Goal: Contribute content: Contribute content

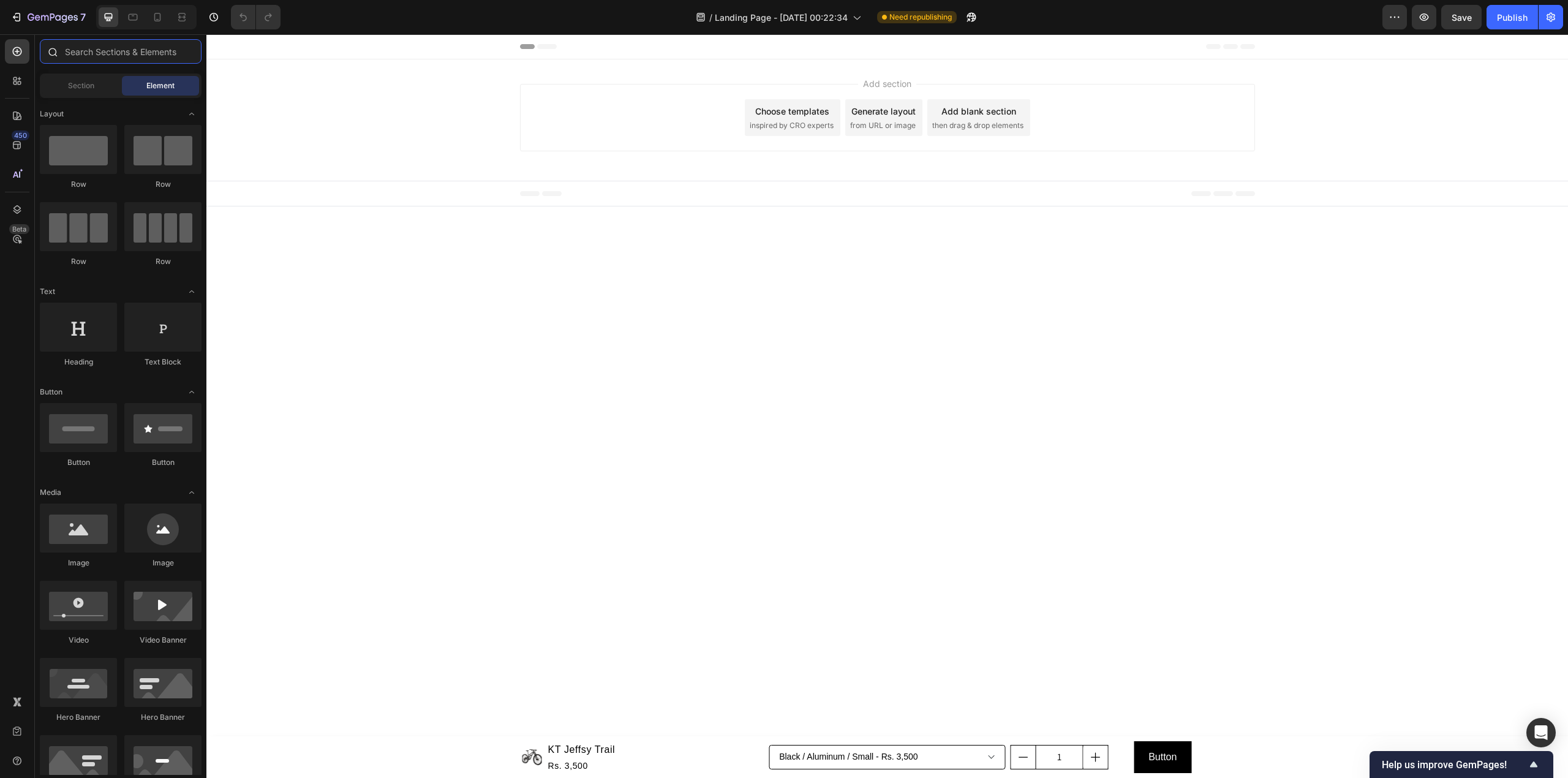
click at [126, 57] on input "text" at bounding box center [121, 51] width 162 height 24
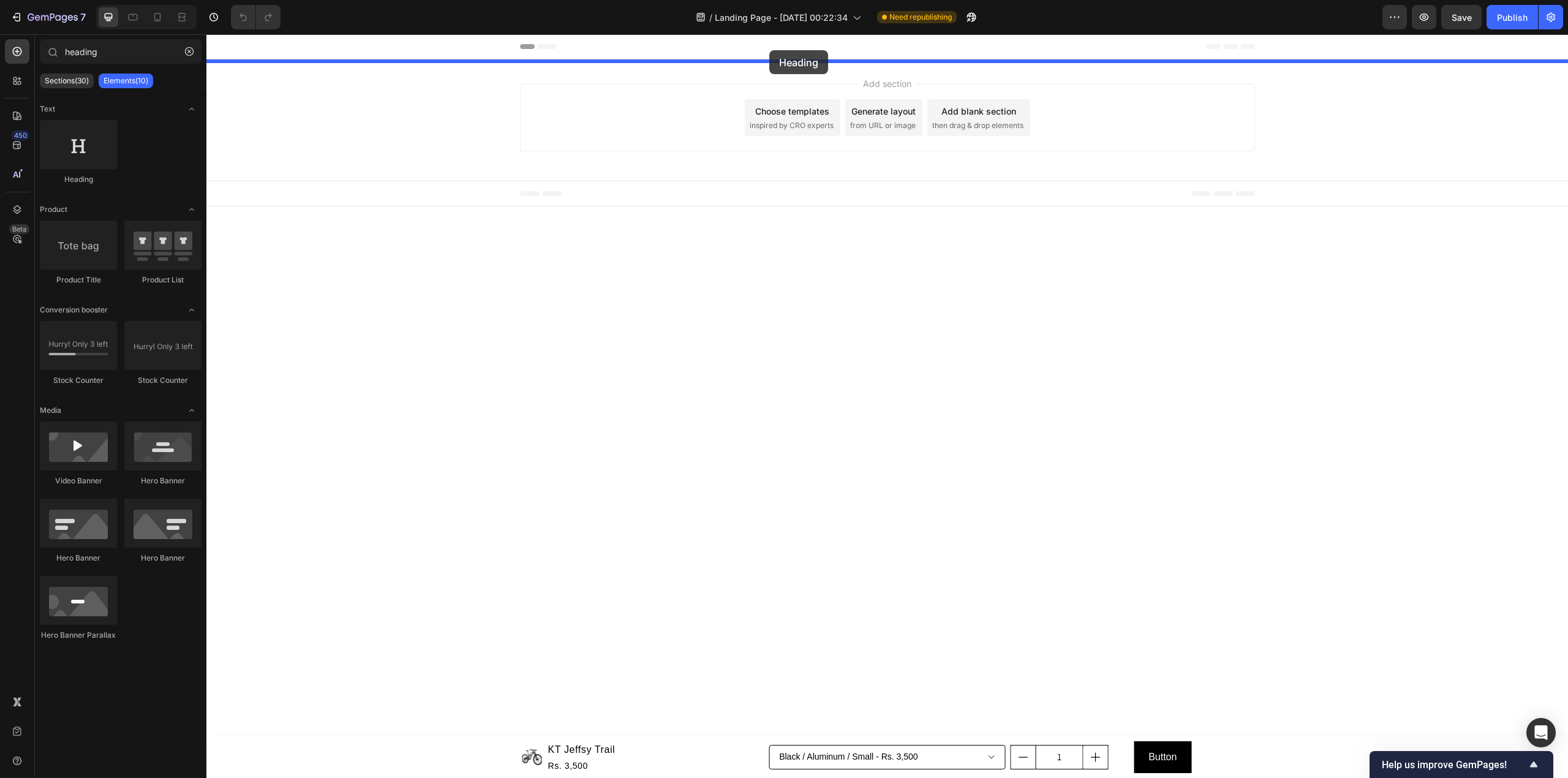
drag, startPoint x: 285, startPoint y: 194, endPoint x: 769, endPoint y: 50, distance: 505.0
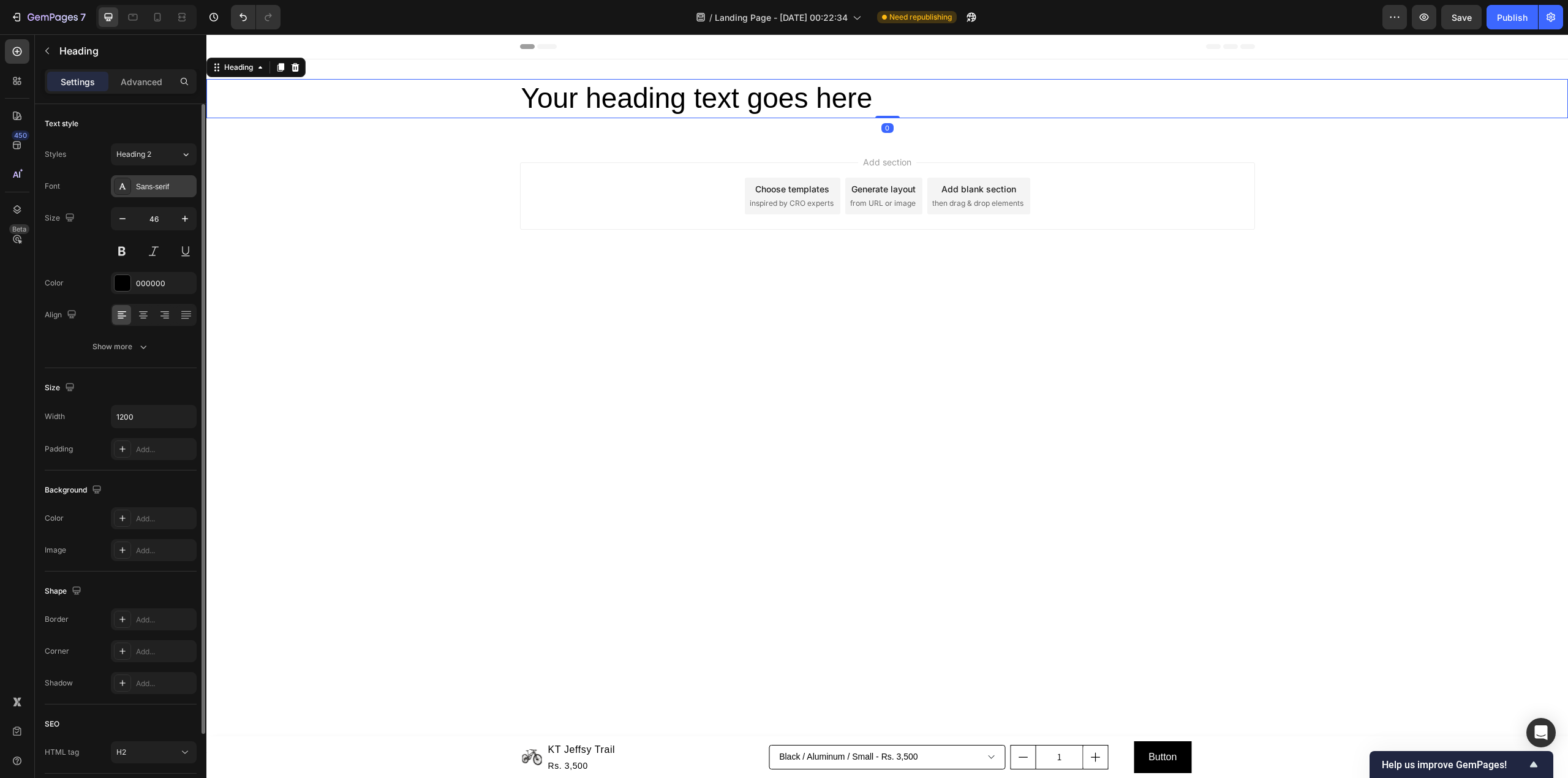
click at [147, 185] on div "Sans-serif" at bounding box center [165, 187] width 58 height 11
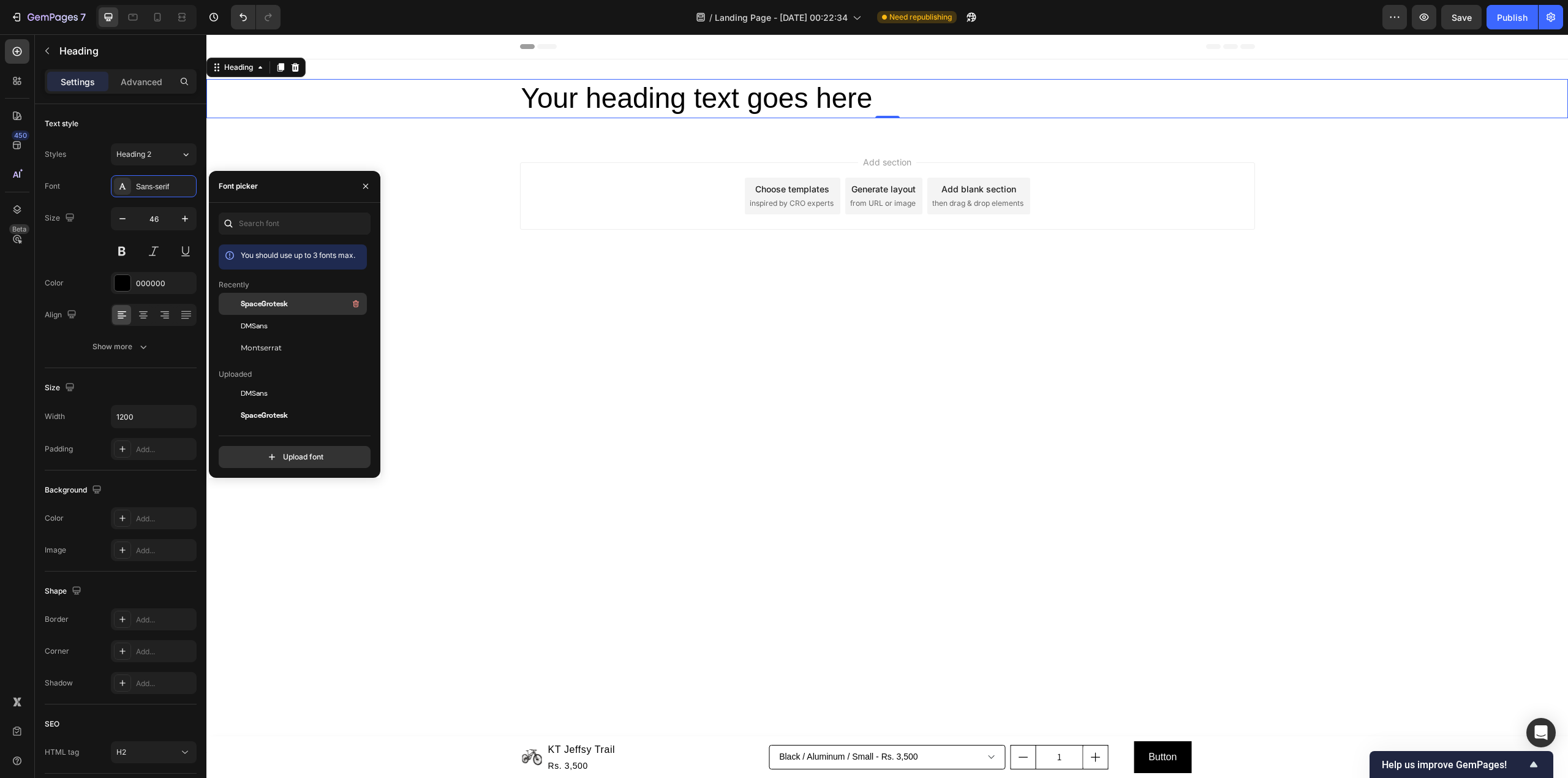
click at [280, 300] on span "SpaceGrotesk" at bounding box center [264, 304] width 47 height 11
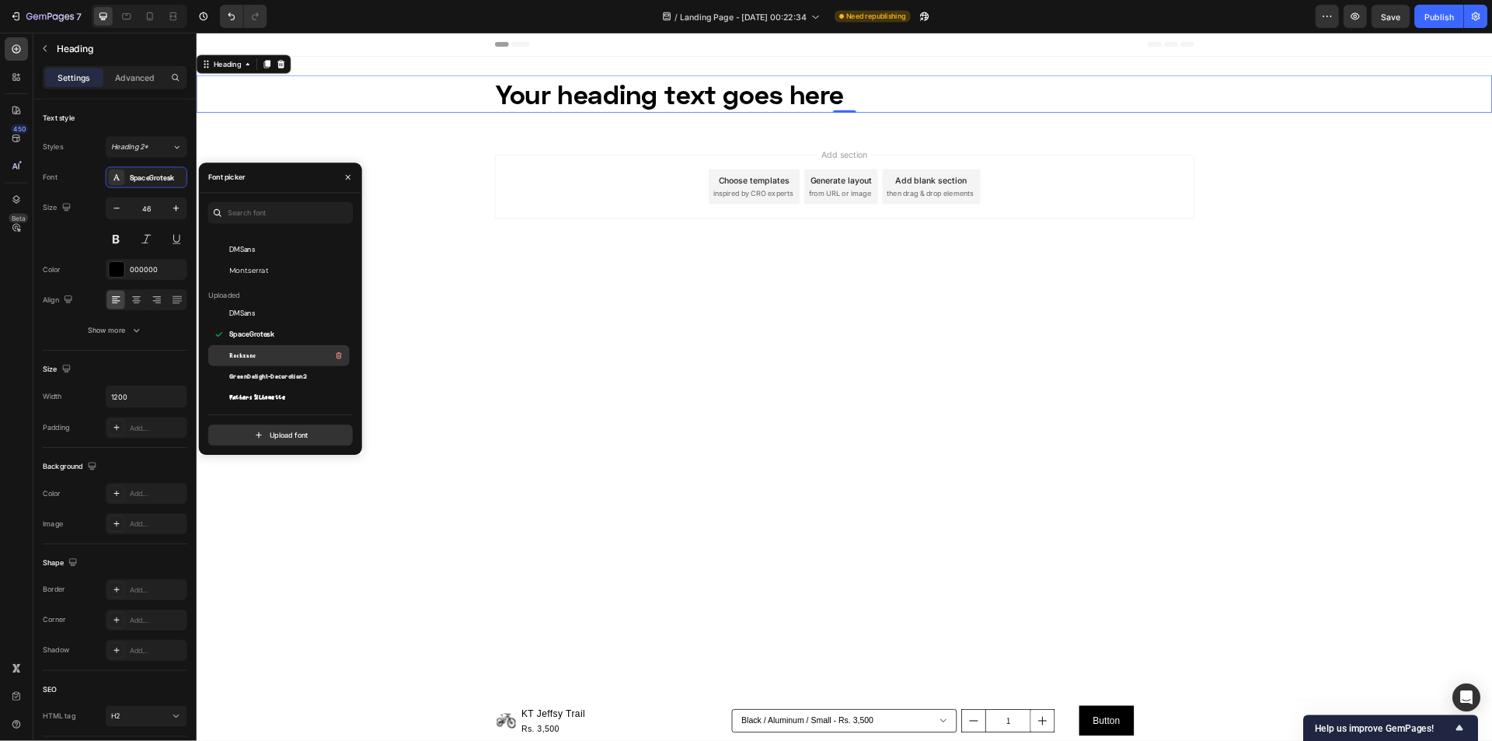
scroll to position [207, 0]
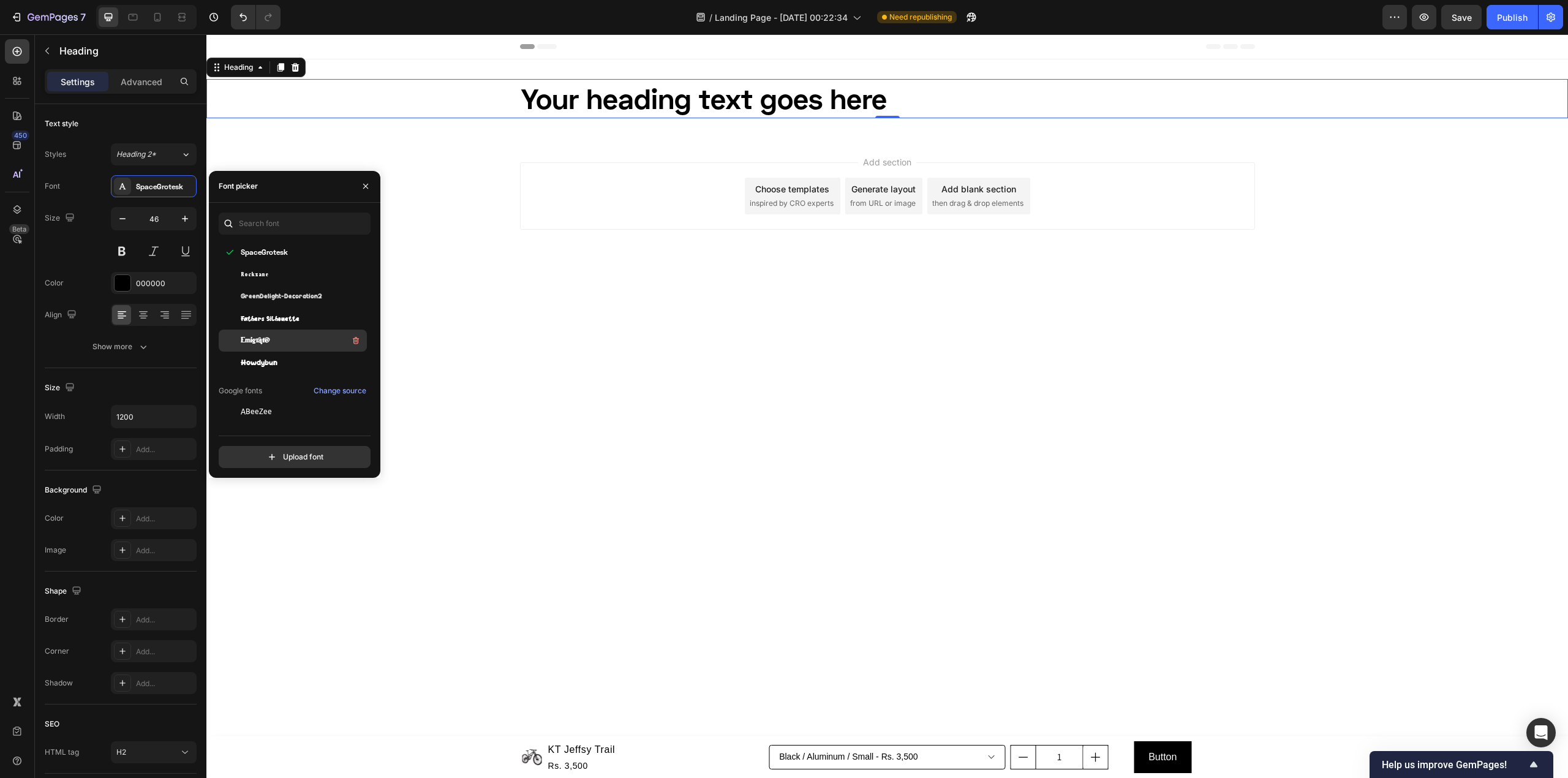
click at [307, 342] on div "Emigrate" at bounding box center [302, 341] width 124 height 15
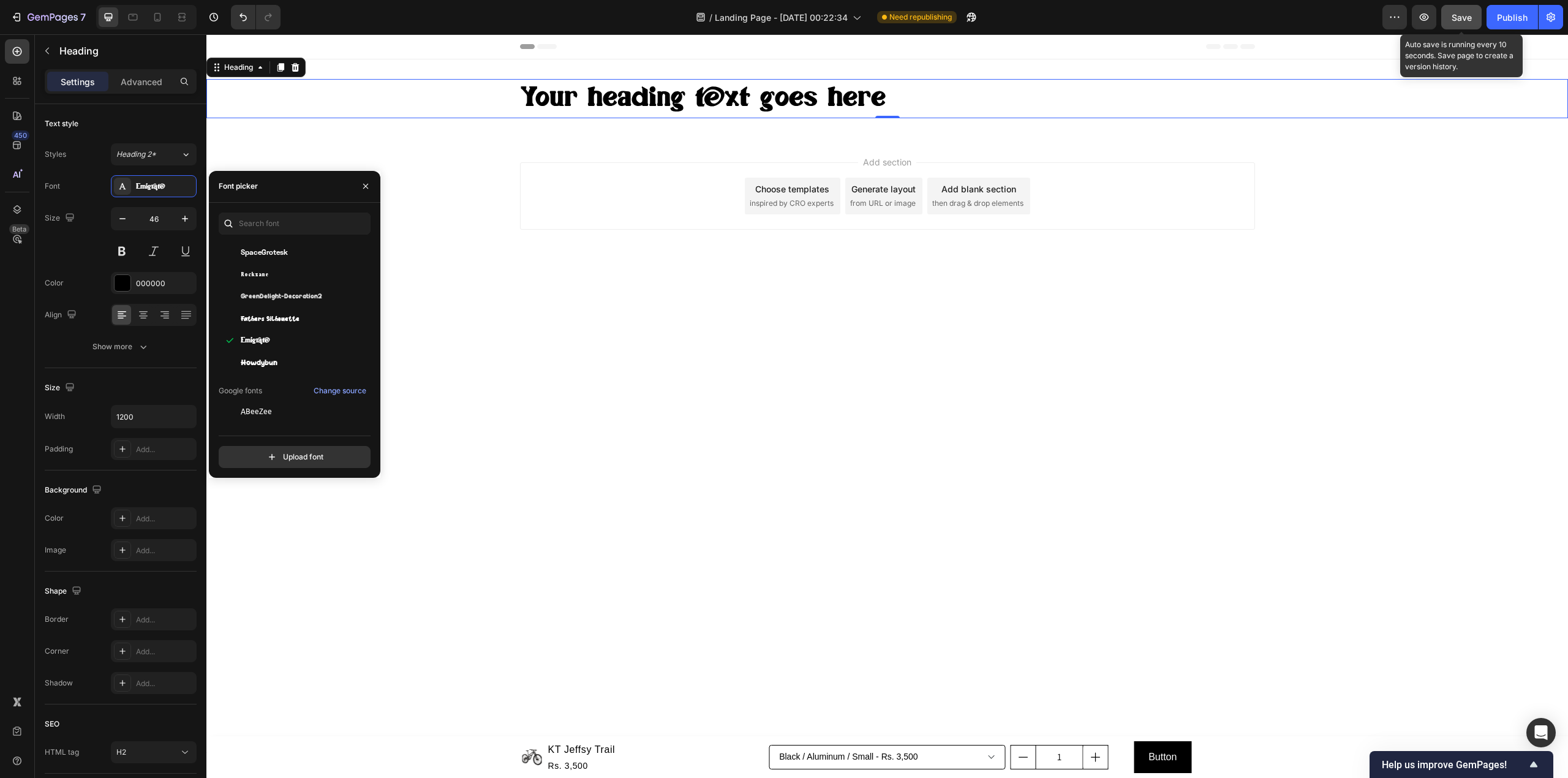
click at [1462, 17] on span "Save" at bounding box center [1462, 17] width 20 height 10
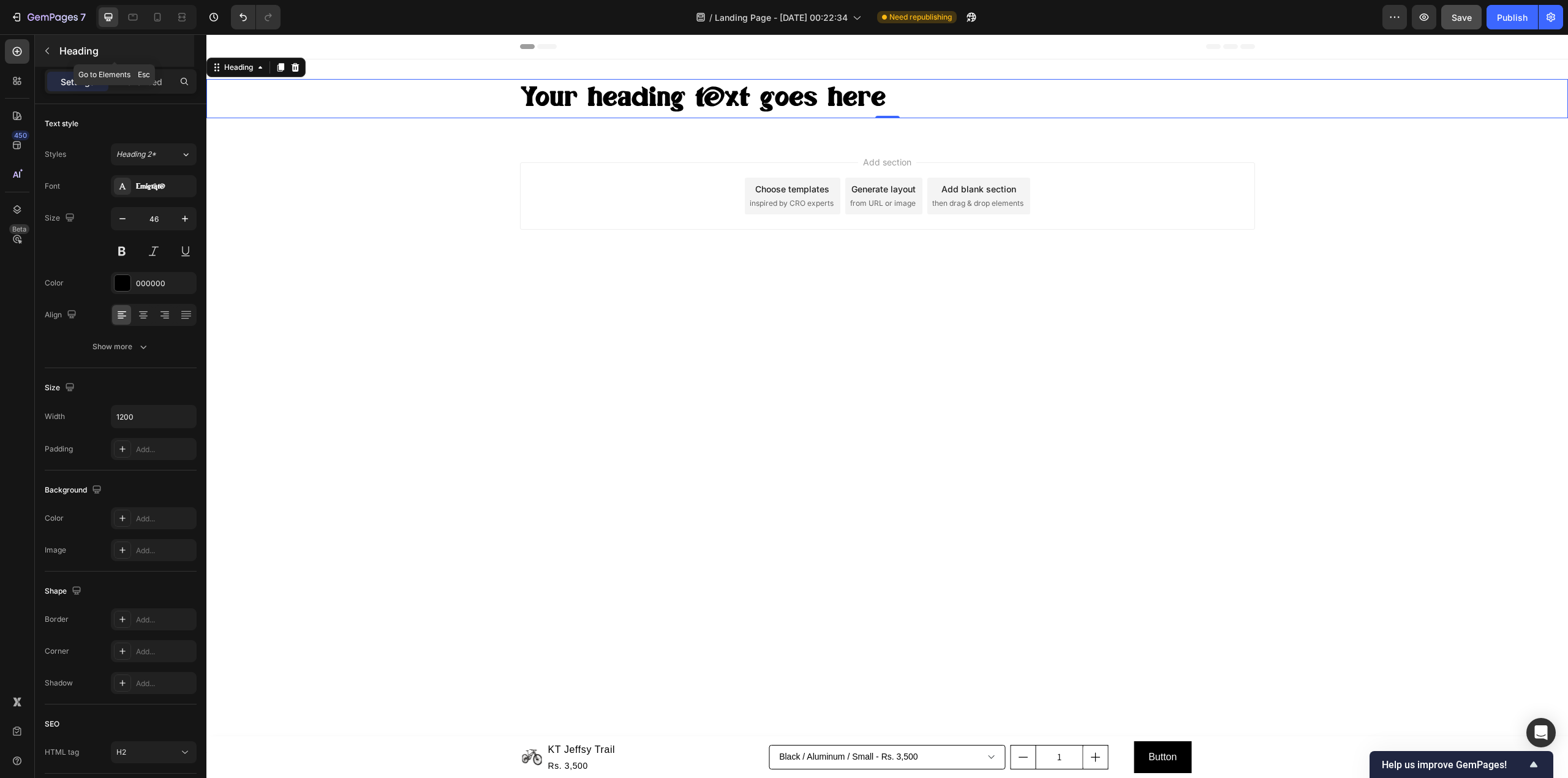
click at [132, 48] on p "Heading" at bounding box center [125, 50] width 132 height 15
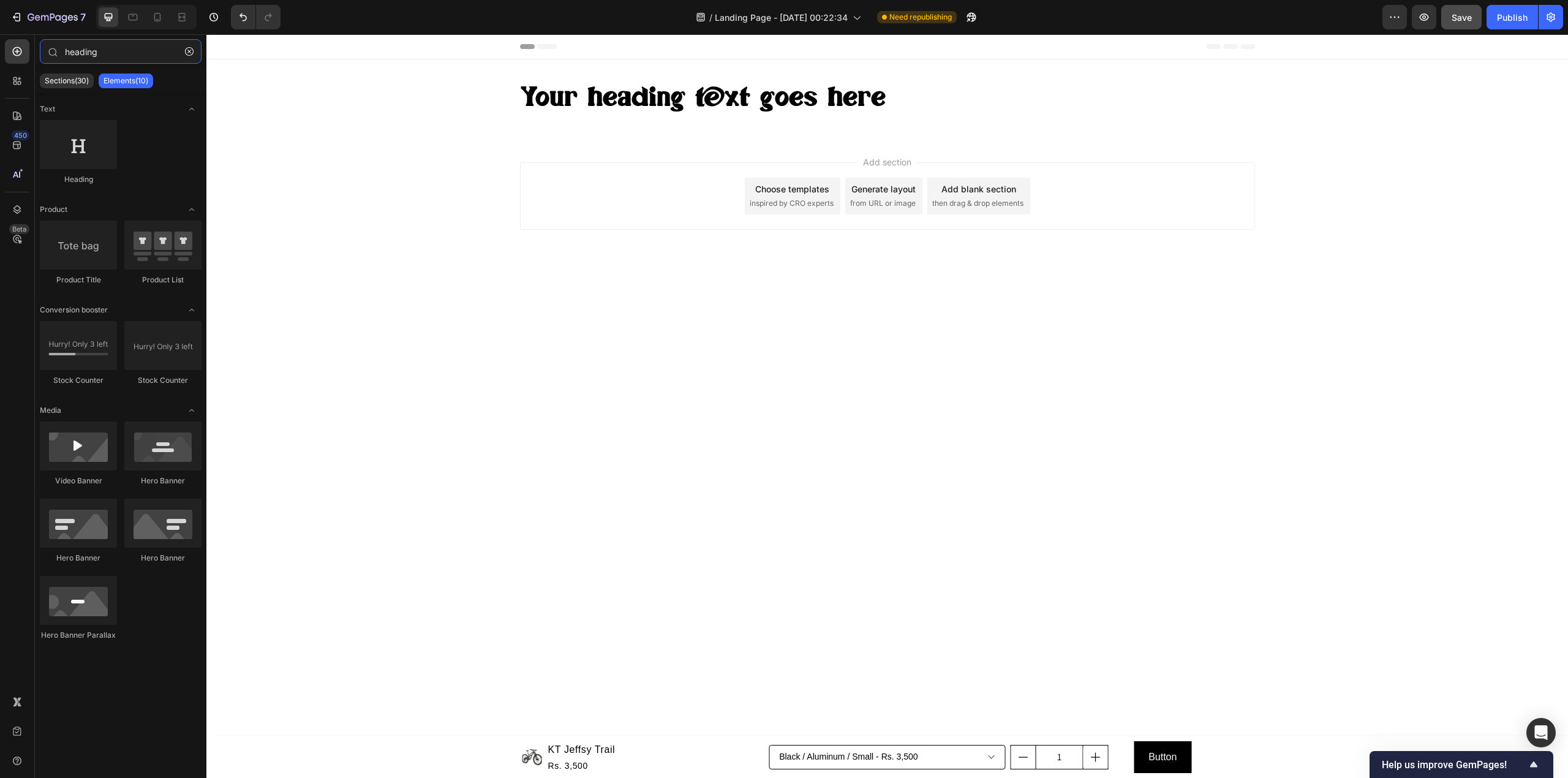
click at [132, 48] on input "heading" at bounding box center [121, 51] width 162 height 24
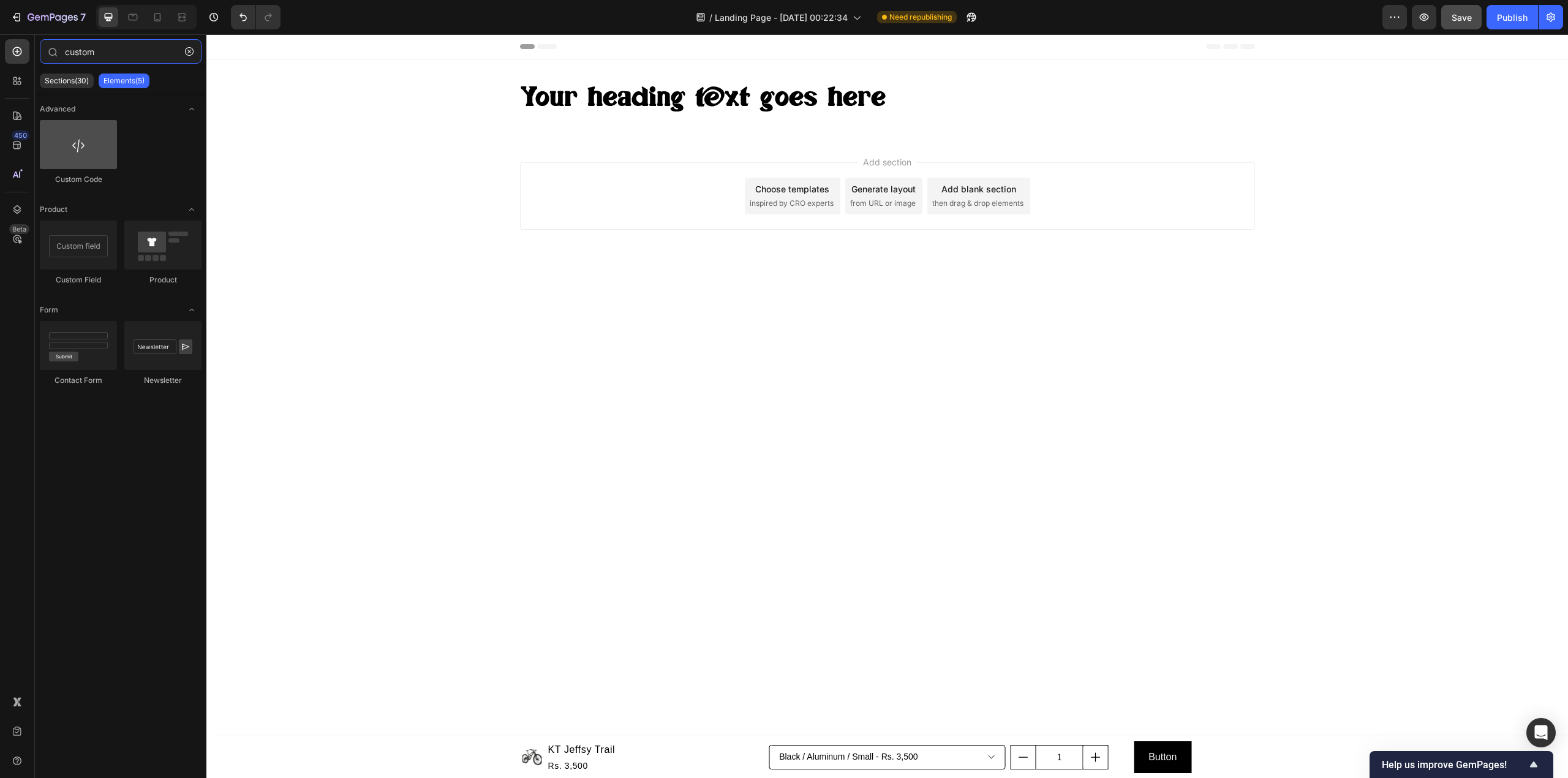
type input "custom"
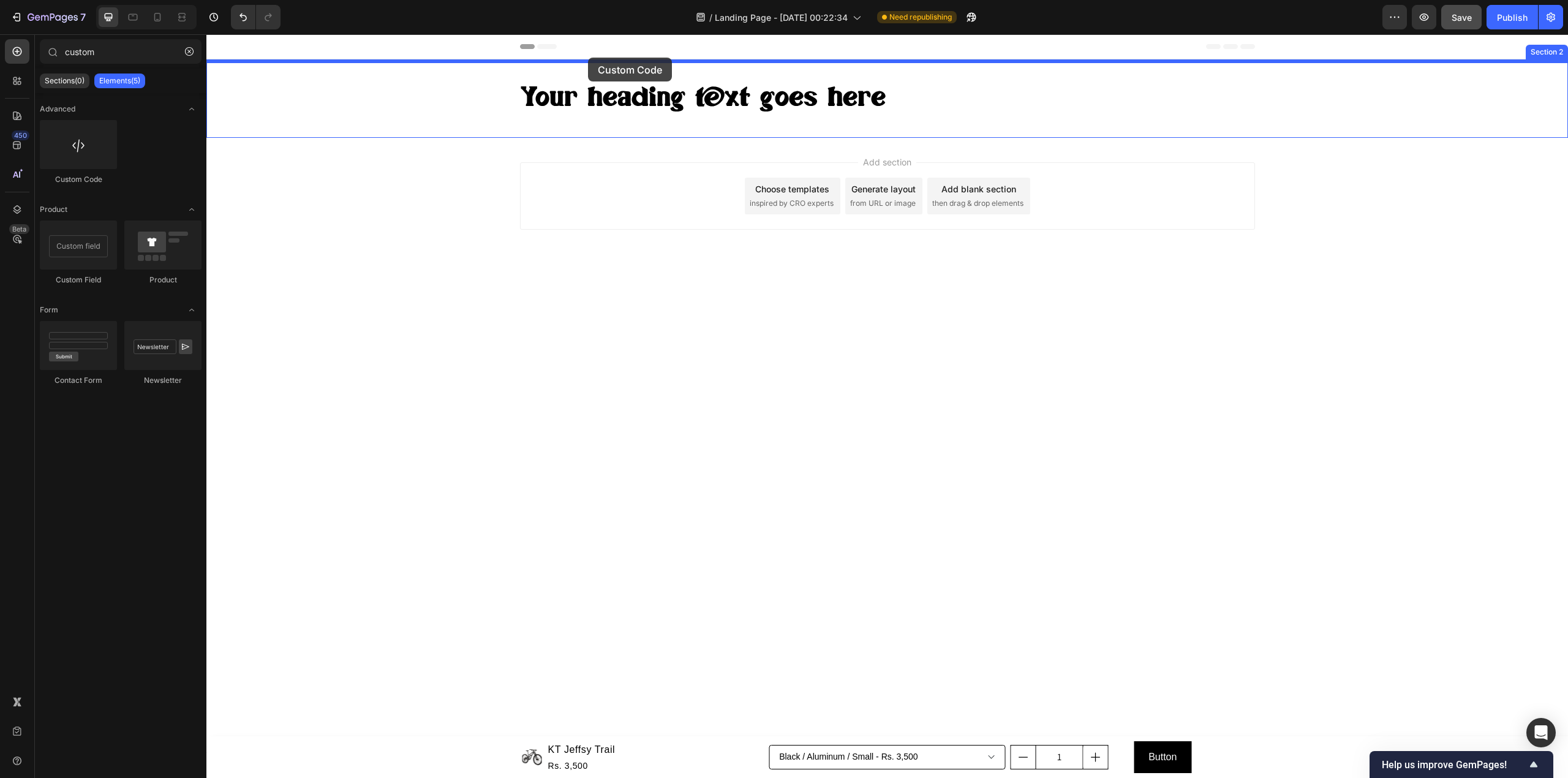
drag, startPoint x: 275, startPoint y: 188, endPoint x: 588, endPoint y: 58, distance: 338.9
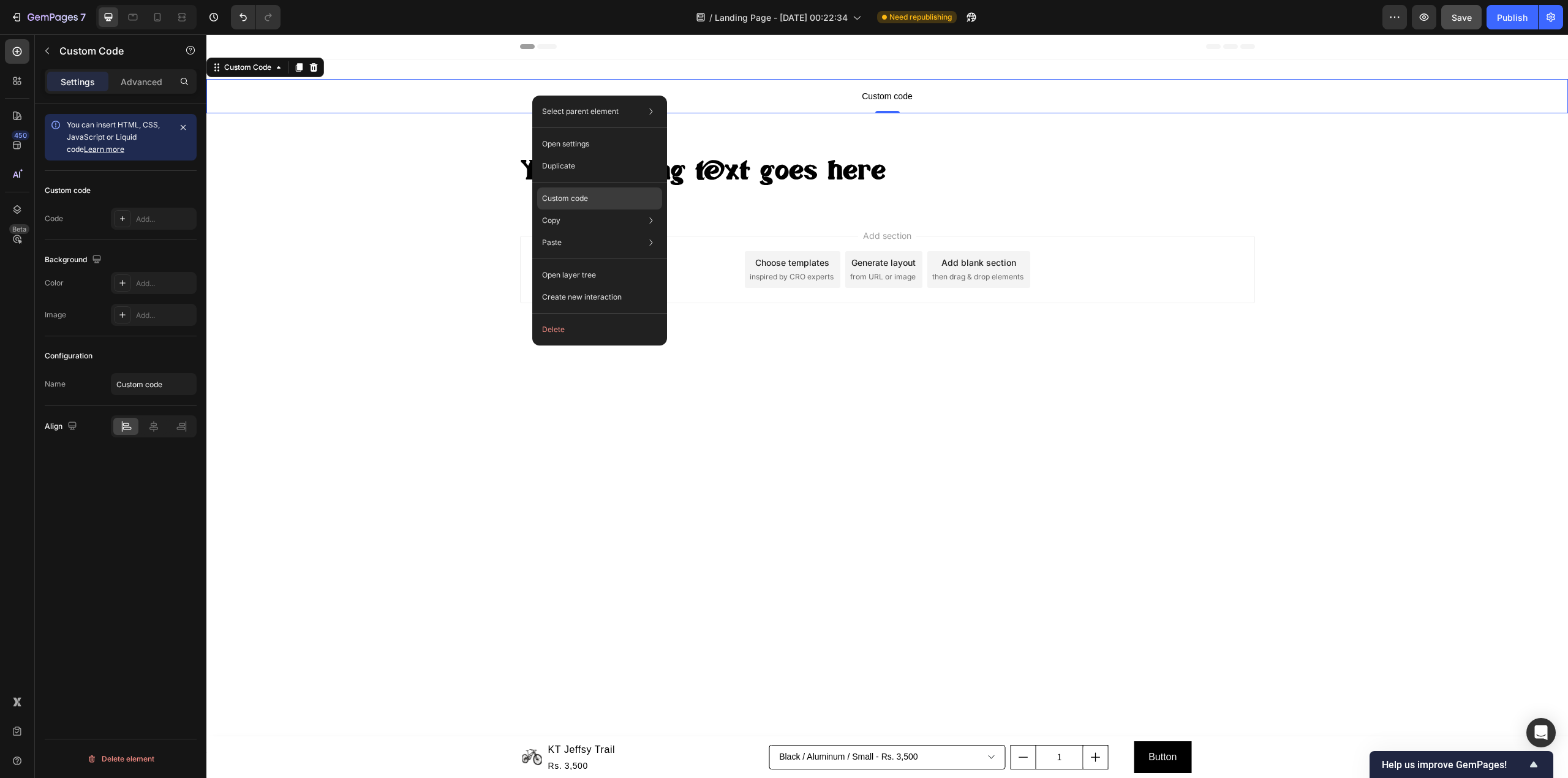
click at [608, 202] on div "Custom code" at bounding box center [600, 199] width 125 height 22
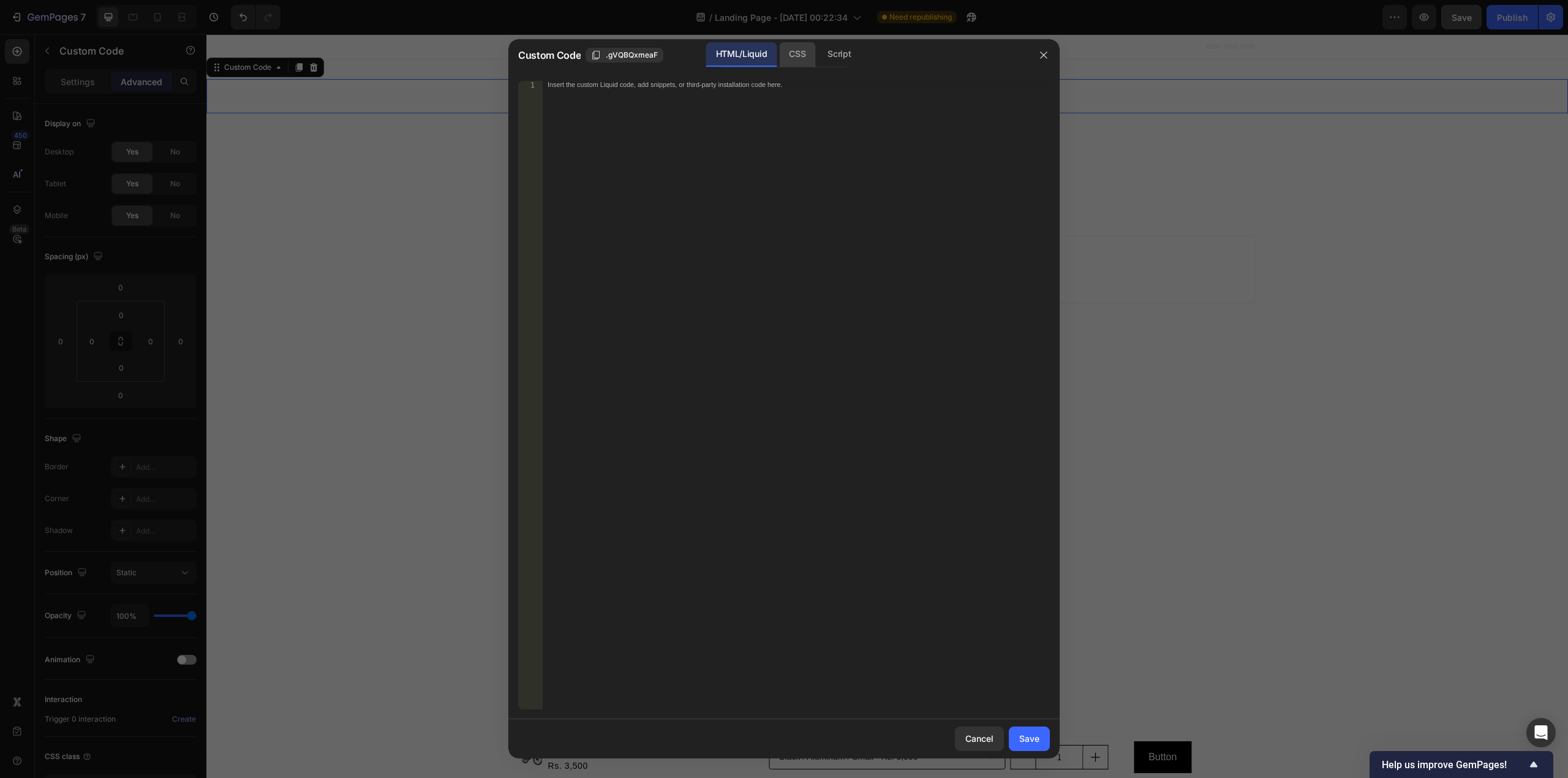
click at [797, 50] on div "CSS" at bounding box center [797, 54] width 36 height 24
click at [768, 221] on div "Insert the CSS code to style your content here." at bounding box center [797, 404] width 507 height 645
paste textarea "}"
type textarea "}"
click at [1036, 741] on div "Save" at bounding box center [1029, 739] width 20 height 13
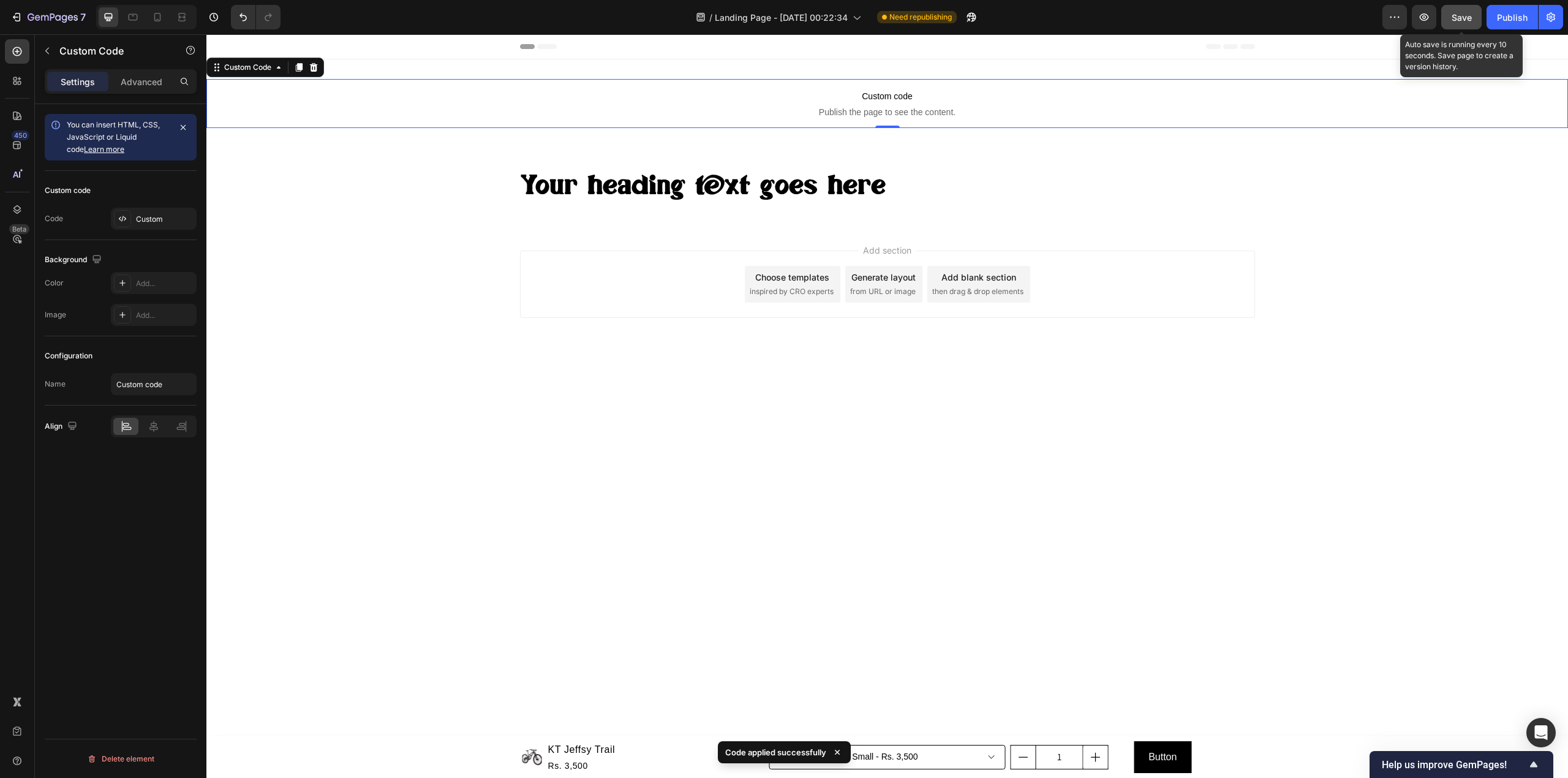
click at [1463, 13] on span "Save" at bounding box center [1462, 17] width 20 height 10
click at [1422, 13] on icon "button" at bounding box center [1424, 17] width 13 height 13
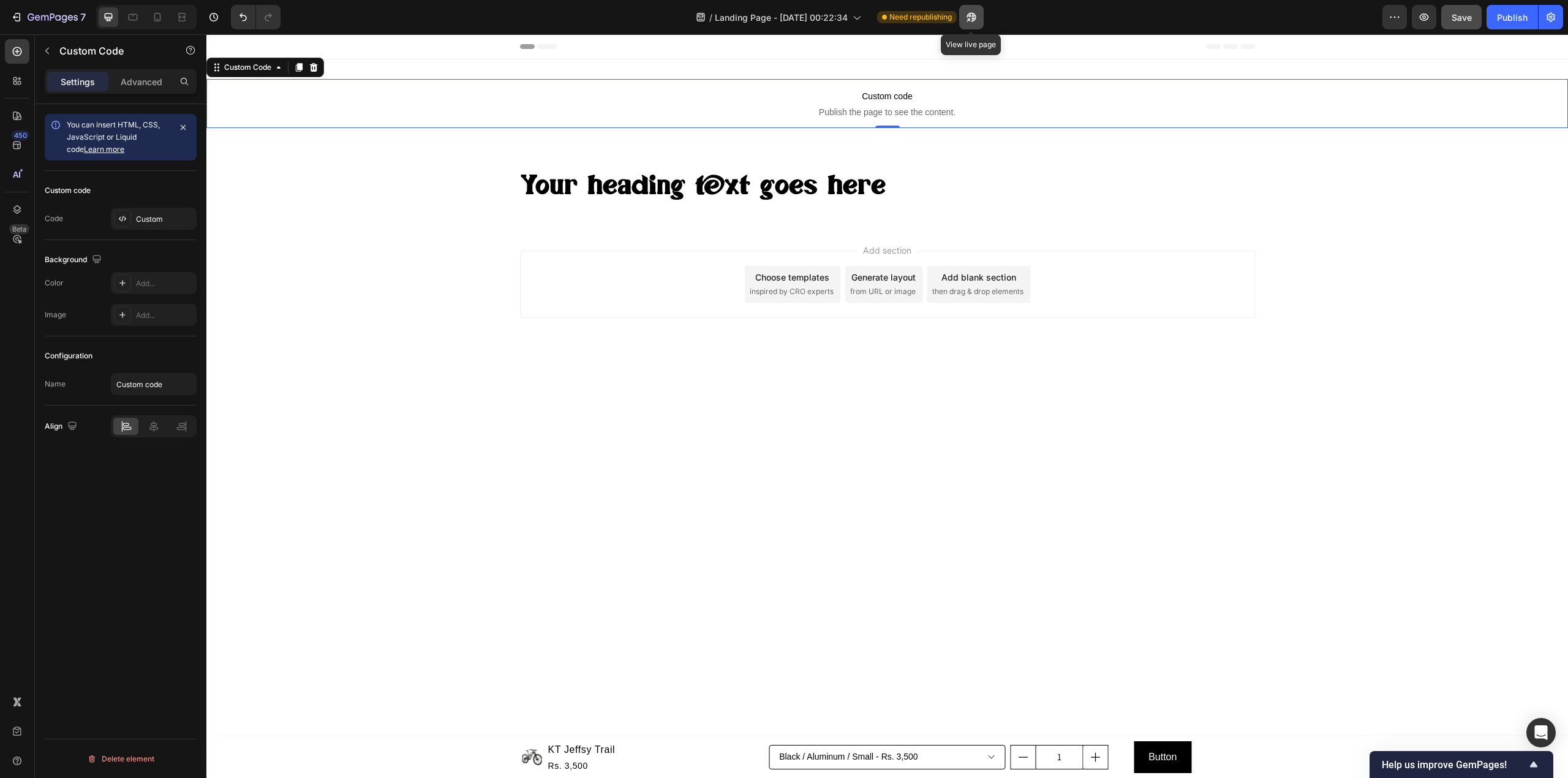
click at [978, 20] on button "button" at bounding box center [971, 17] width 24 height 24
click at [1427, 23] on icon "button" at bounding box center [1424, 17] width 13 height 13
click at [650, 155] on div "Your heading text goes here Heading Section 3" at bounding box center [887, 186] width 1362 height 78
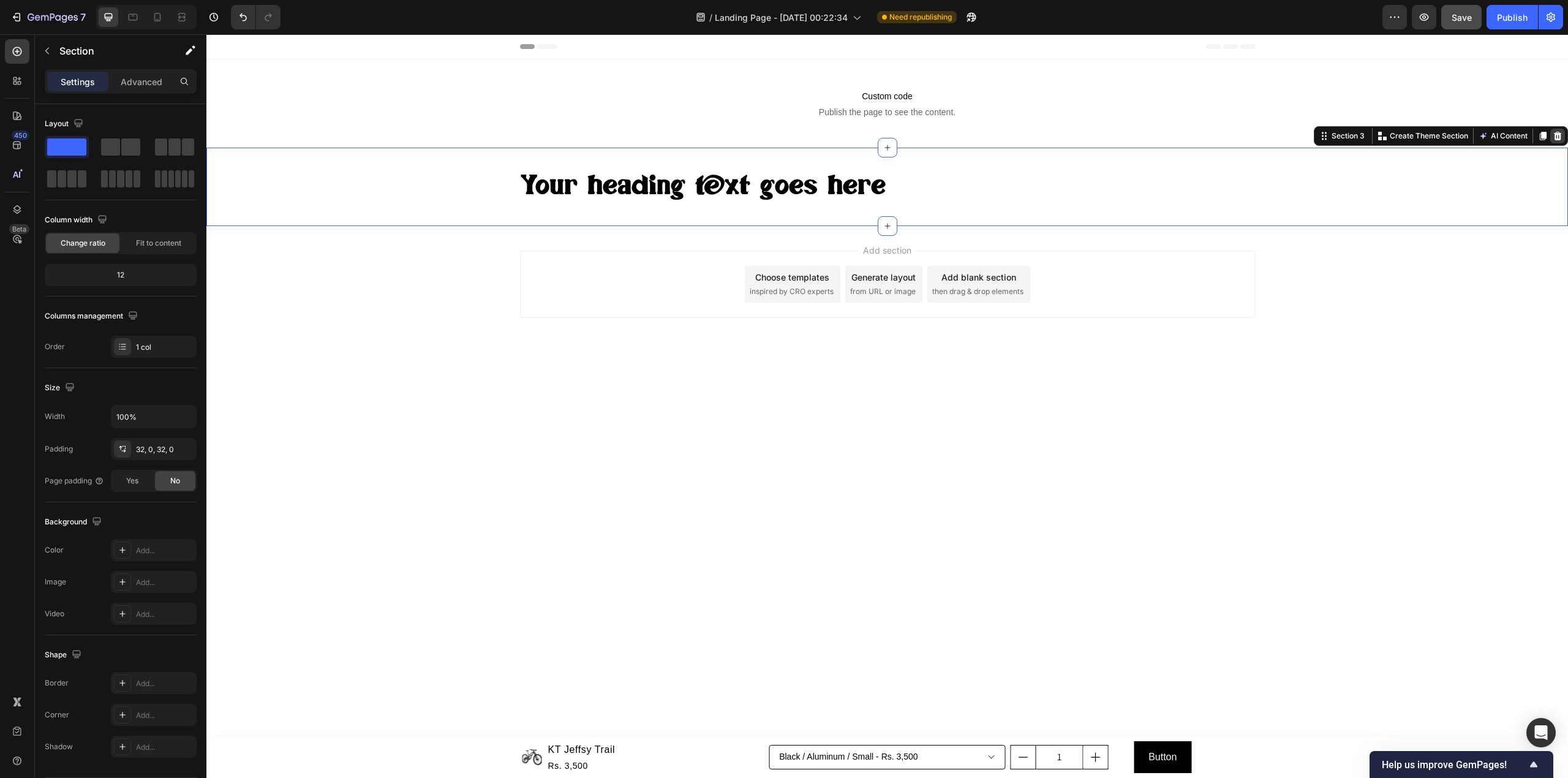
click at [1552, 139] on icon at bounding box center [1557, 136] width 9 height 9
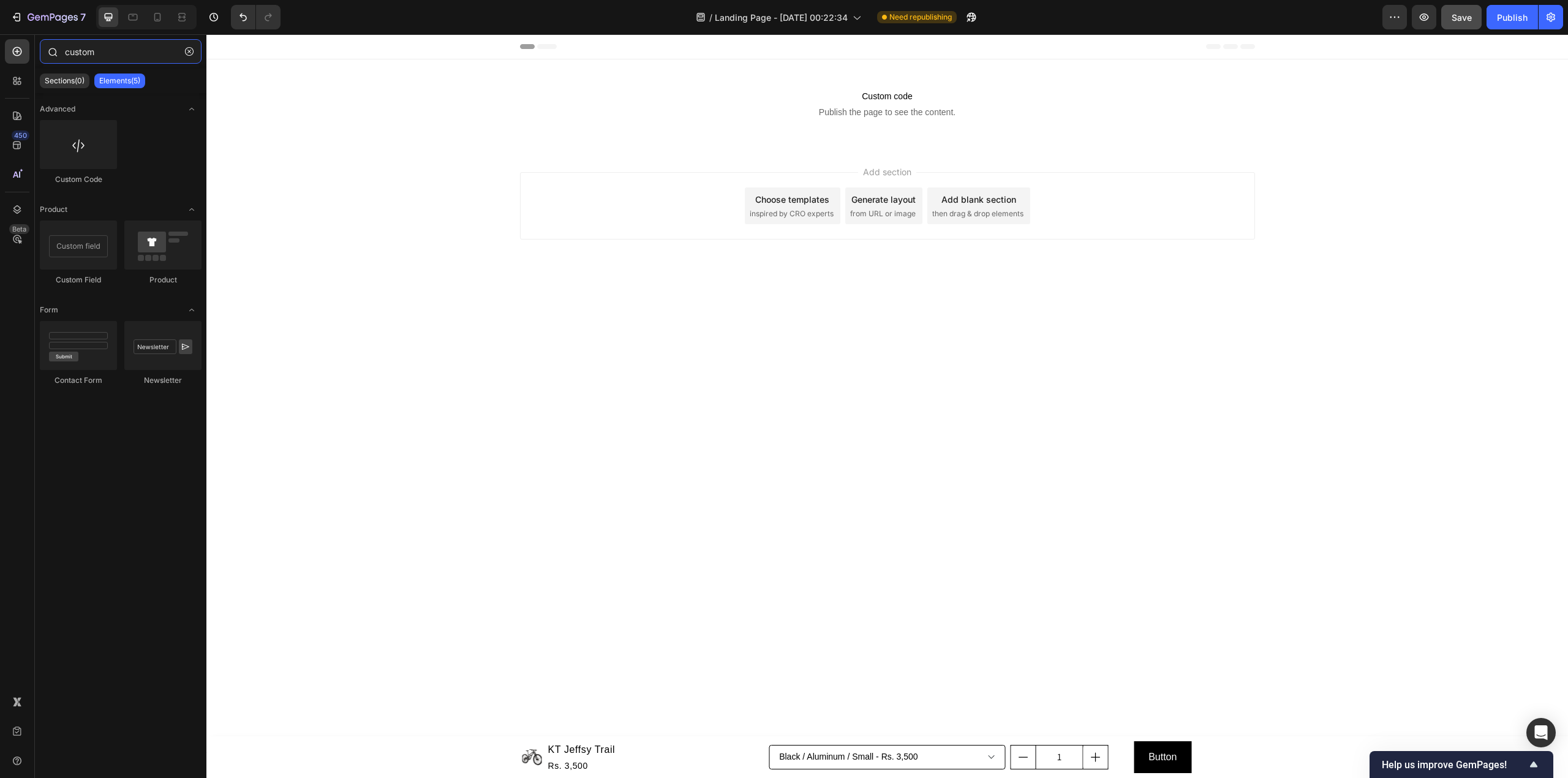
click at [124, 43] on input "custom" at bounding box center [121, 51] width 162 height 24
click at [191, 48] on icon "button" at bounding box center [189, 51] width 9 height 9
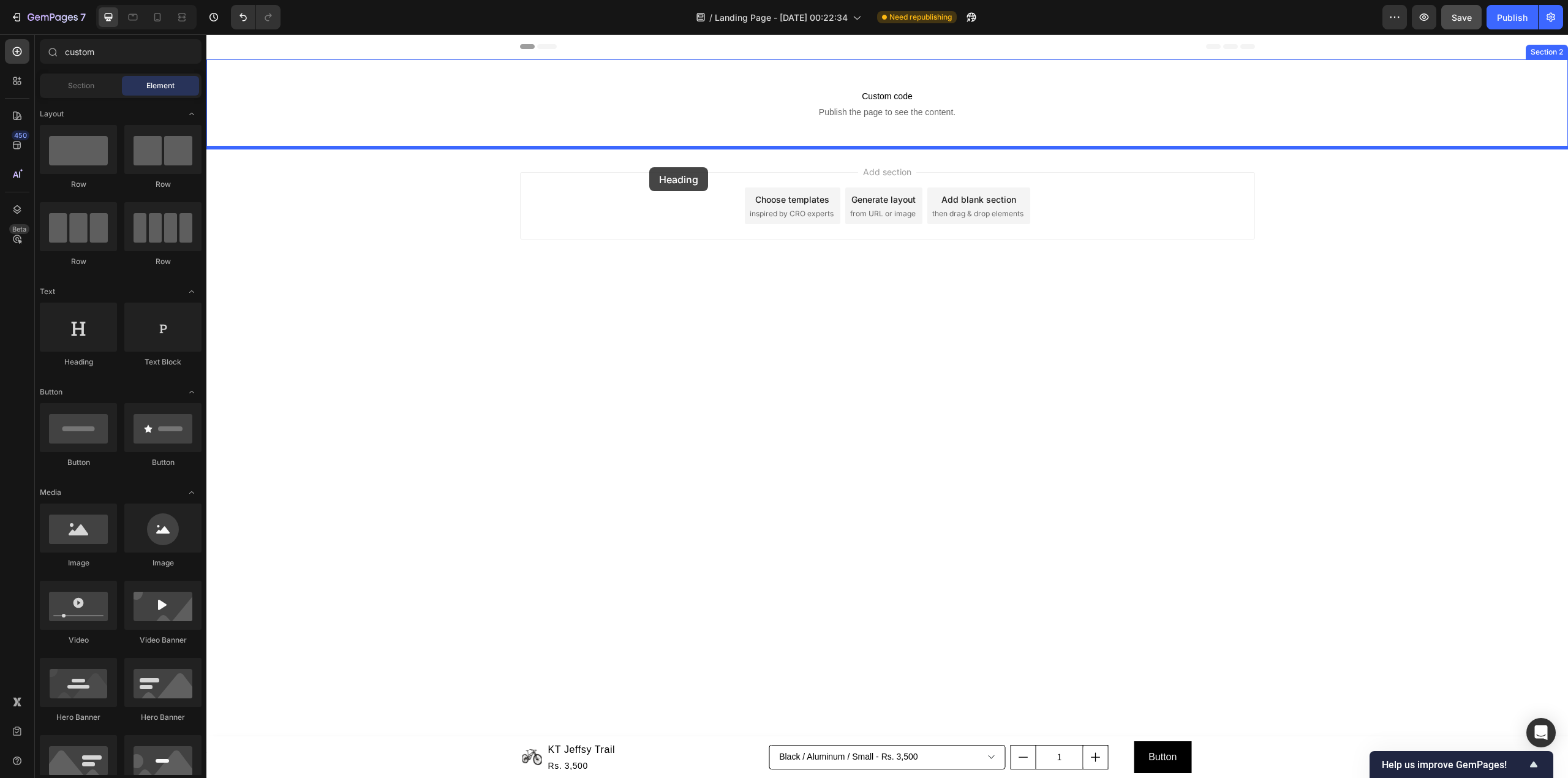
drag, startPoint x: 302, startPoint y: 375, endPoint x: 649, endPoint y: 167, distance: 404.6
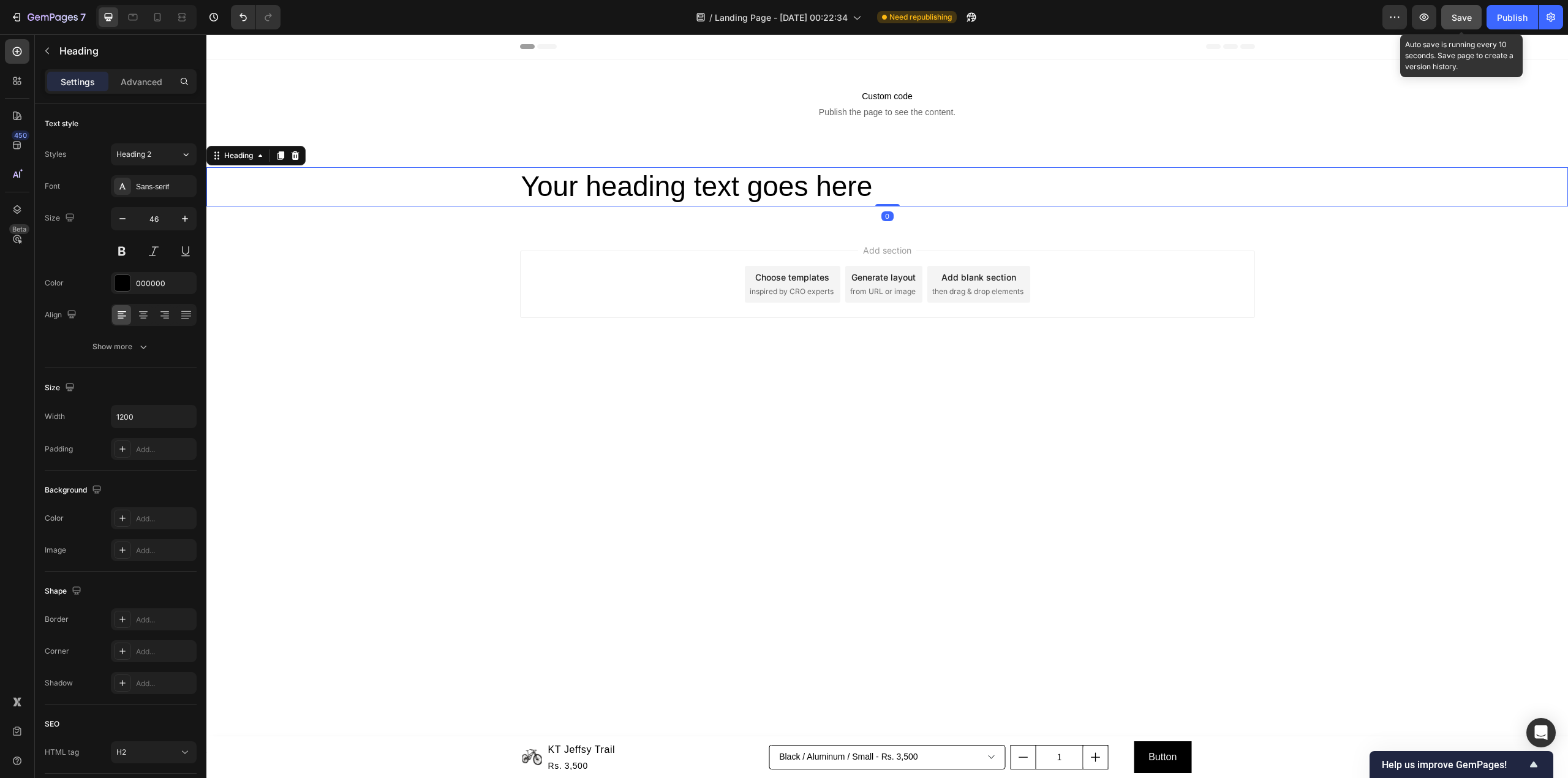
click at [1465, 18] on span "Save" at bounding box center [1462, 17] width 20 height 10
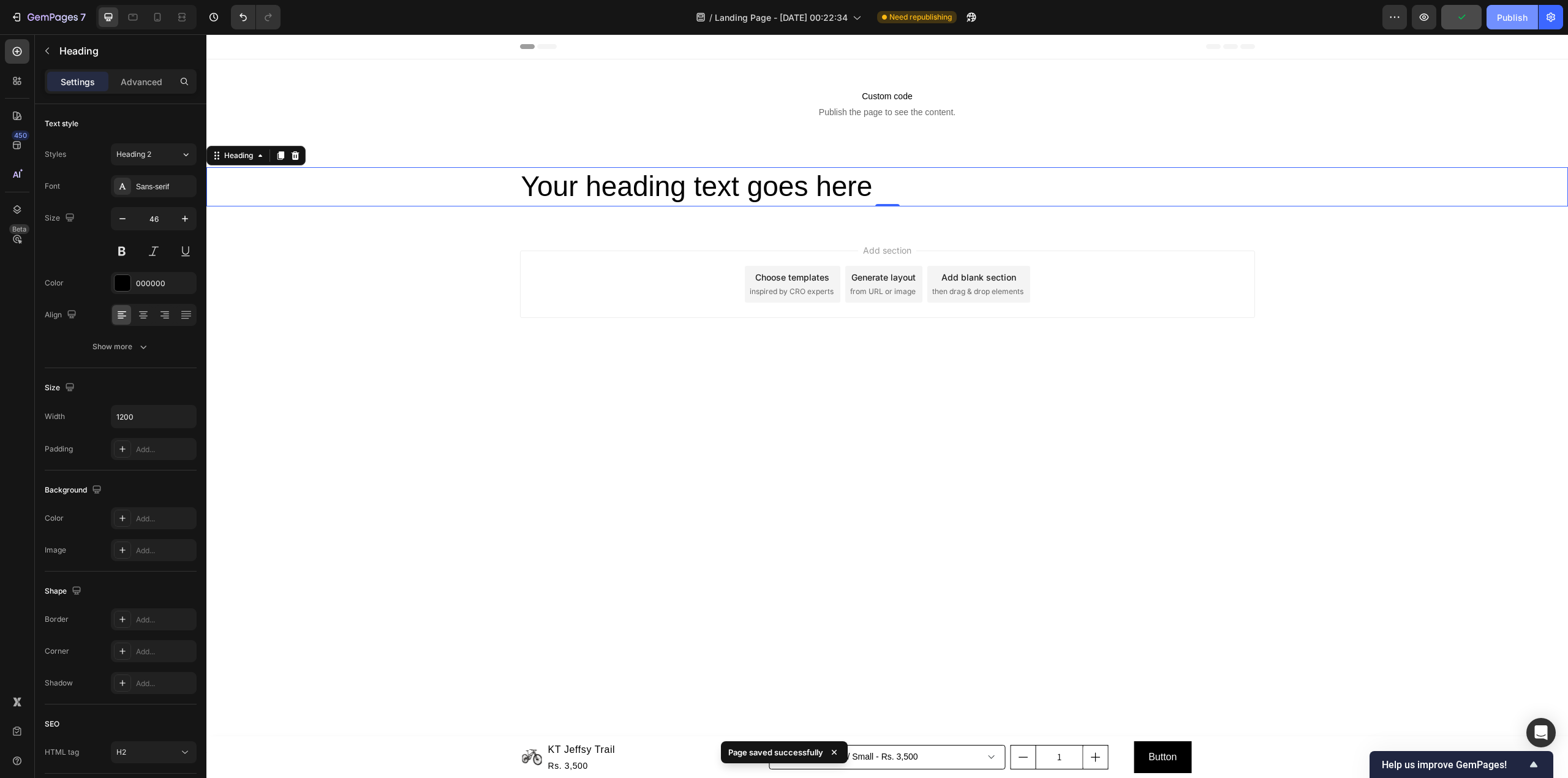
drag, startPoint x: 1495, startPoint y: 23, endPoint x: 1502, endPoint y: 23, distance: 7.0
click at [1497, 23] on button "Publish" at bounding box center [1511, 17] width 51 height 24
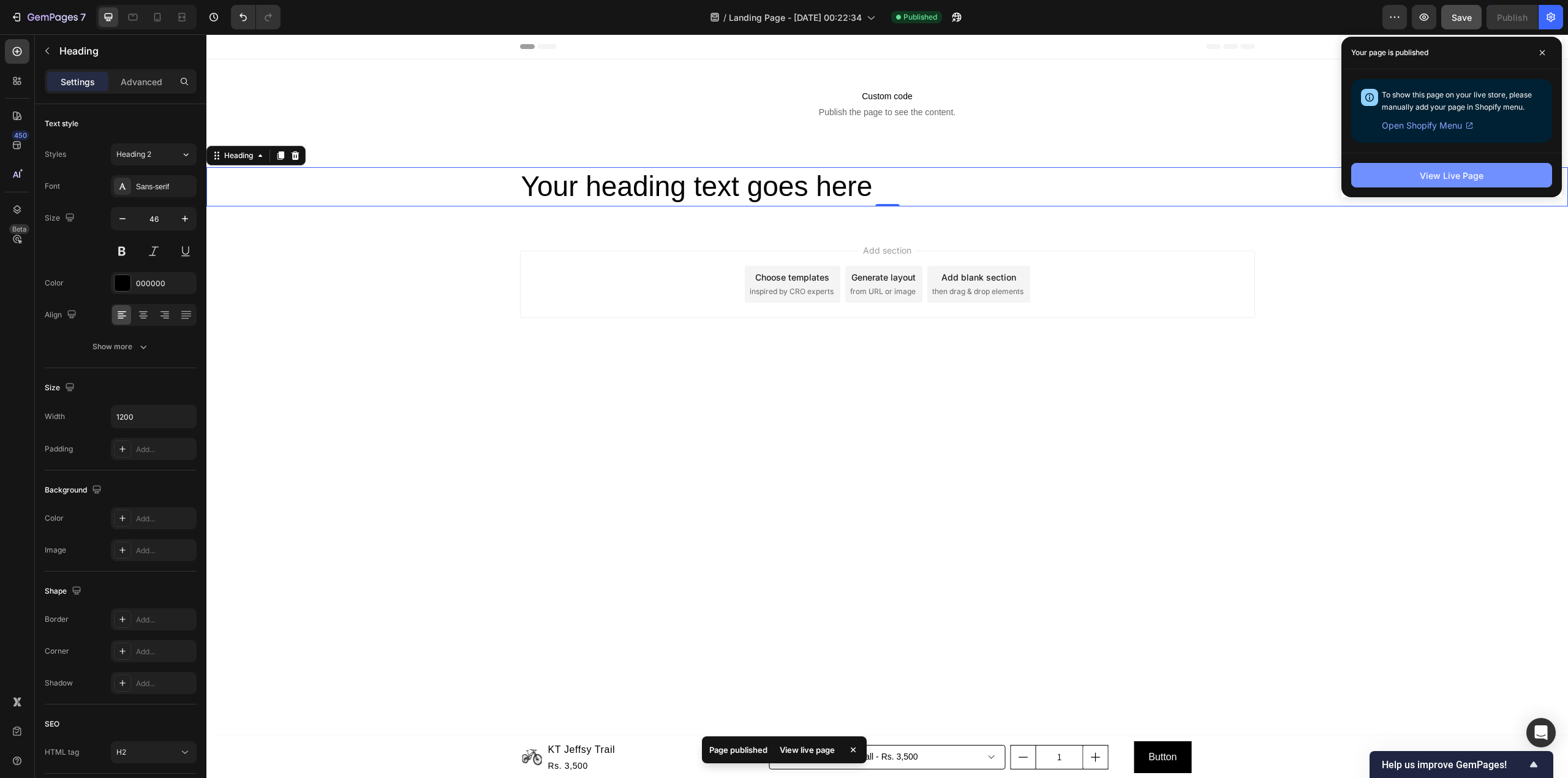
click at [1444, 181] on div "View Live Page" at bounding box center [1451, 176] width 64 height 13
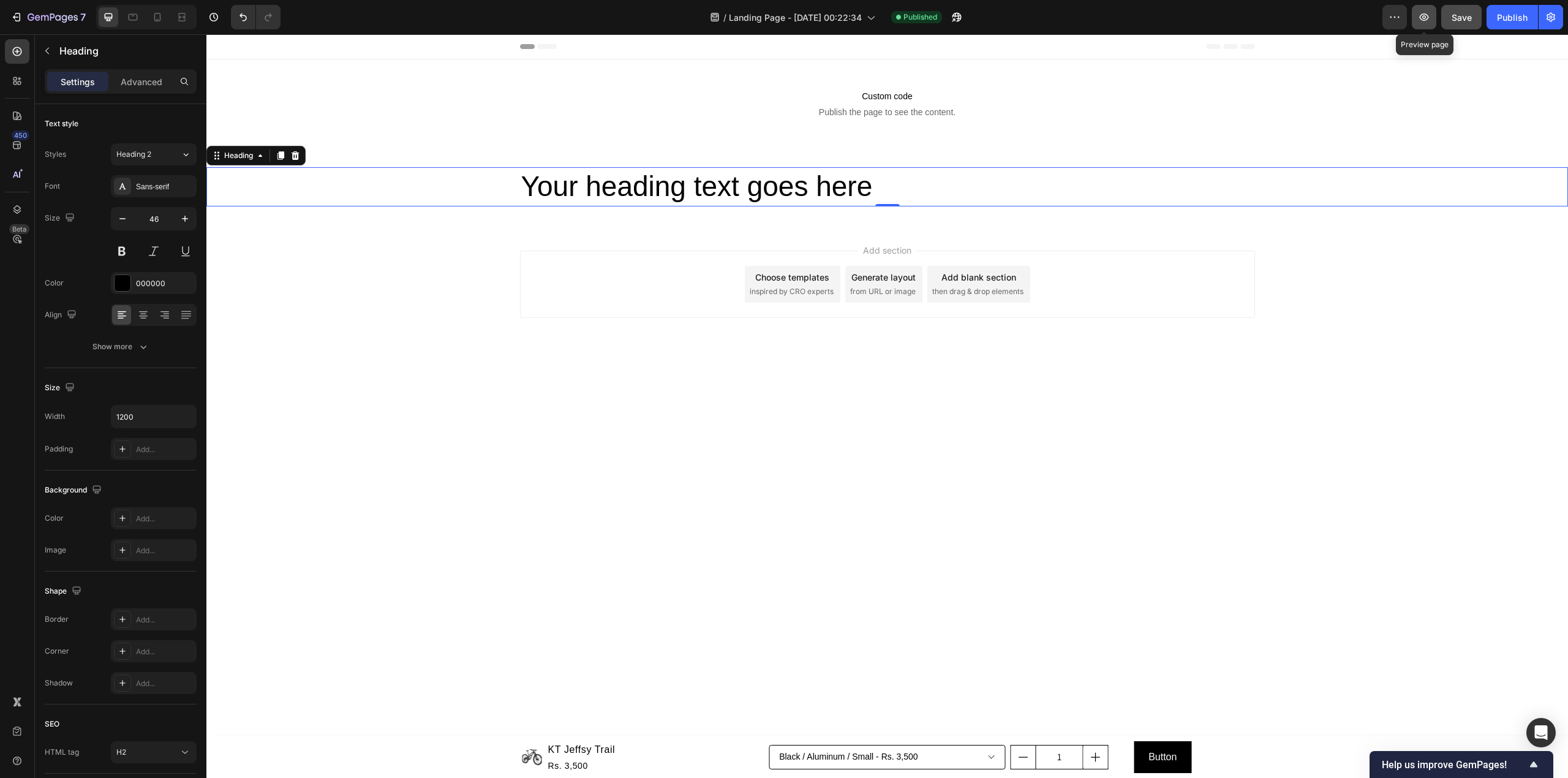
click at [1431, 20] on button "button" at bounding box center [1424, 17] width 24 height 24
click at [1455, 20] on span "Save" at bounding box center [1462, 17] width 20 height 10
click at [1427, 24] on button "button" at bounding box center [1424, 17] width 24 height 24
click at [1497, 17] on div "Publish" at bounding box center [1512, 17] width 31 height 13
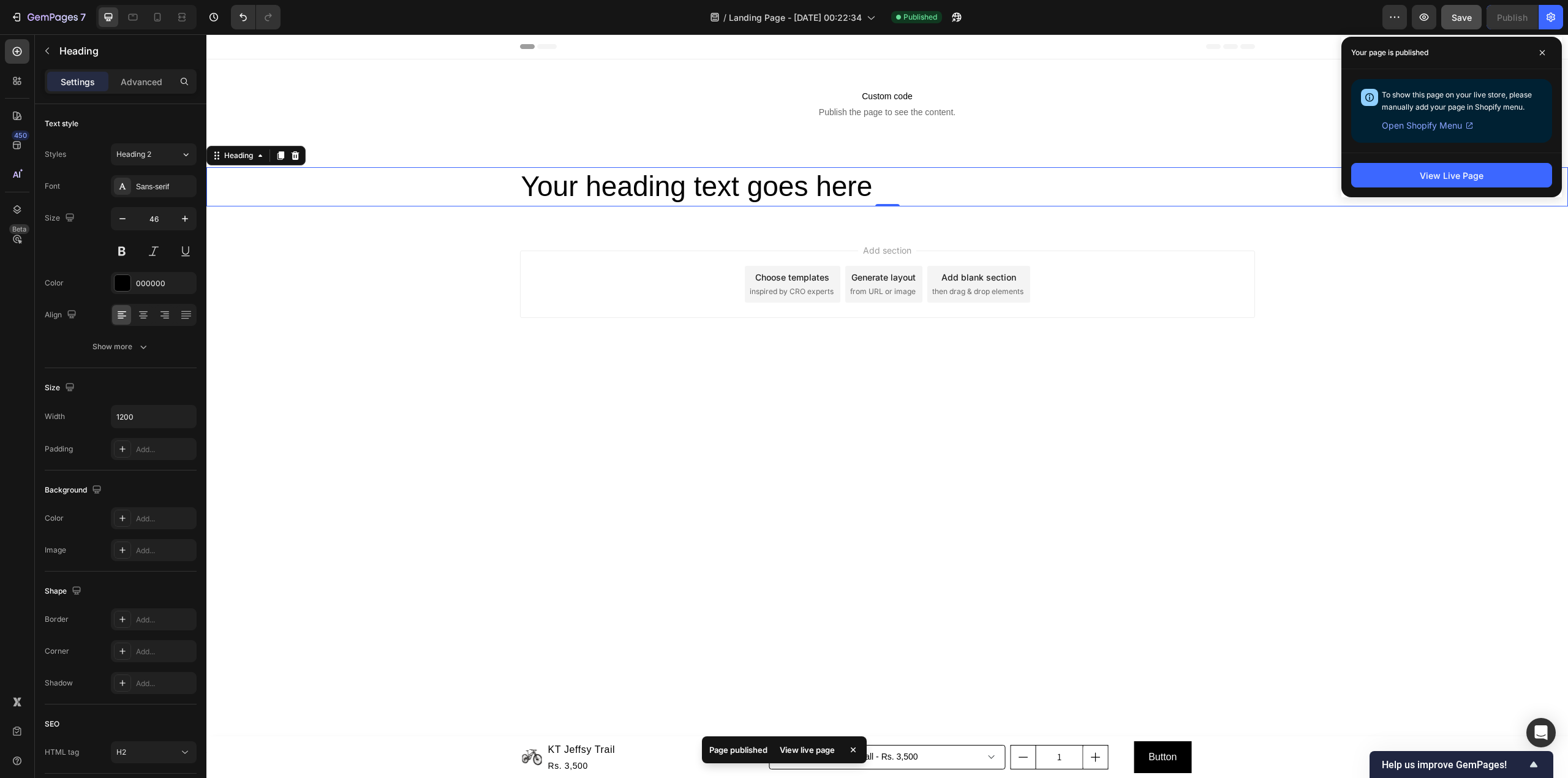
click at [1485, 189] on div "View Live Page" at bounding box center [1451, 175] width 221 height 45
click at [1483, 179] on button "View Live Page" at bounding box center [1451, 175] width 201 height 24
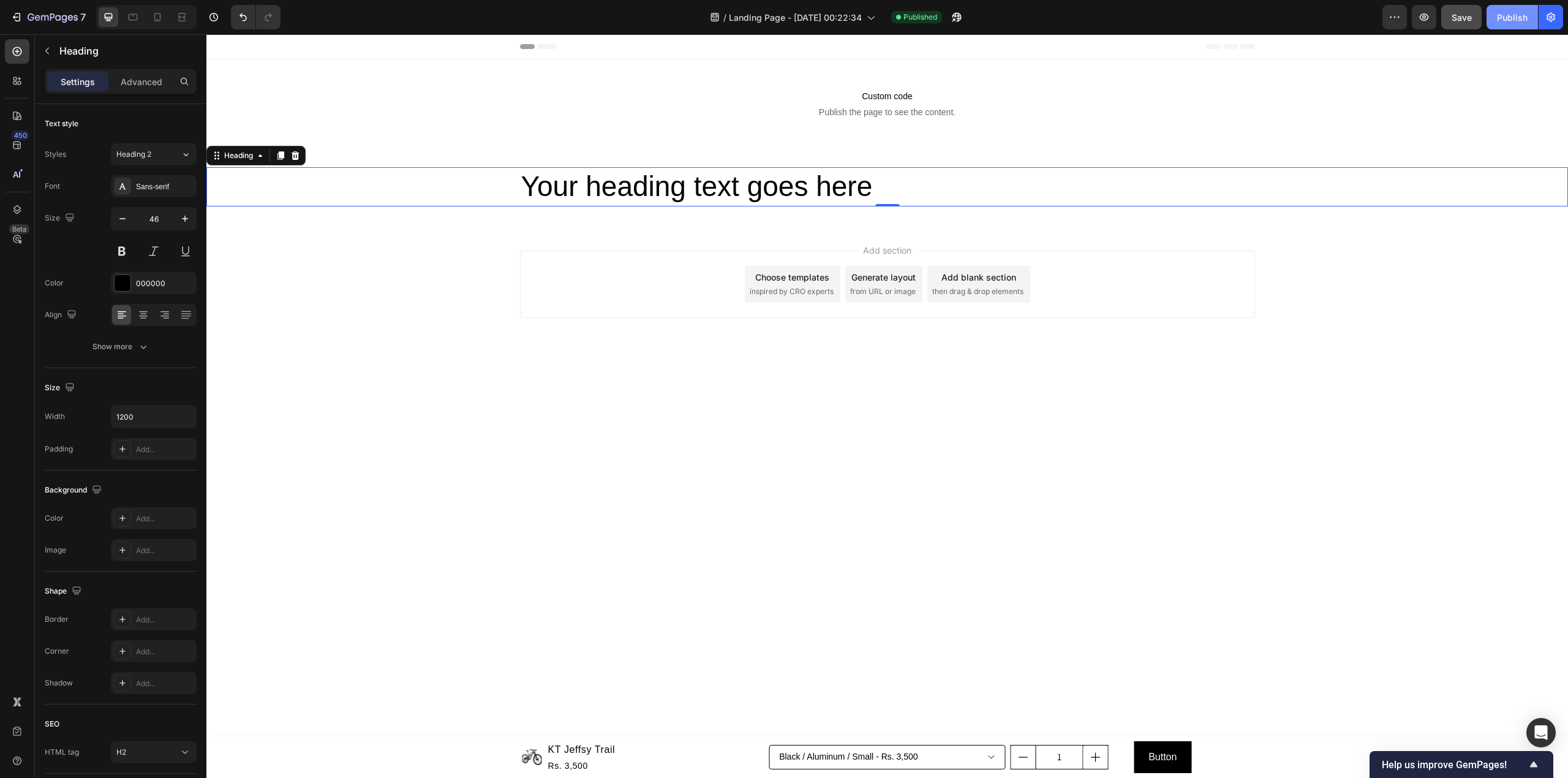
click at [1495, 20] on button "Publish" at bounding box center [1511, 17] width 51 height 24
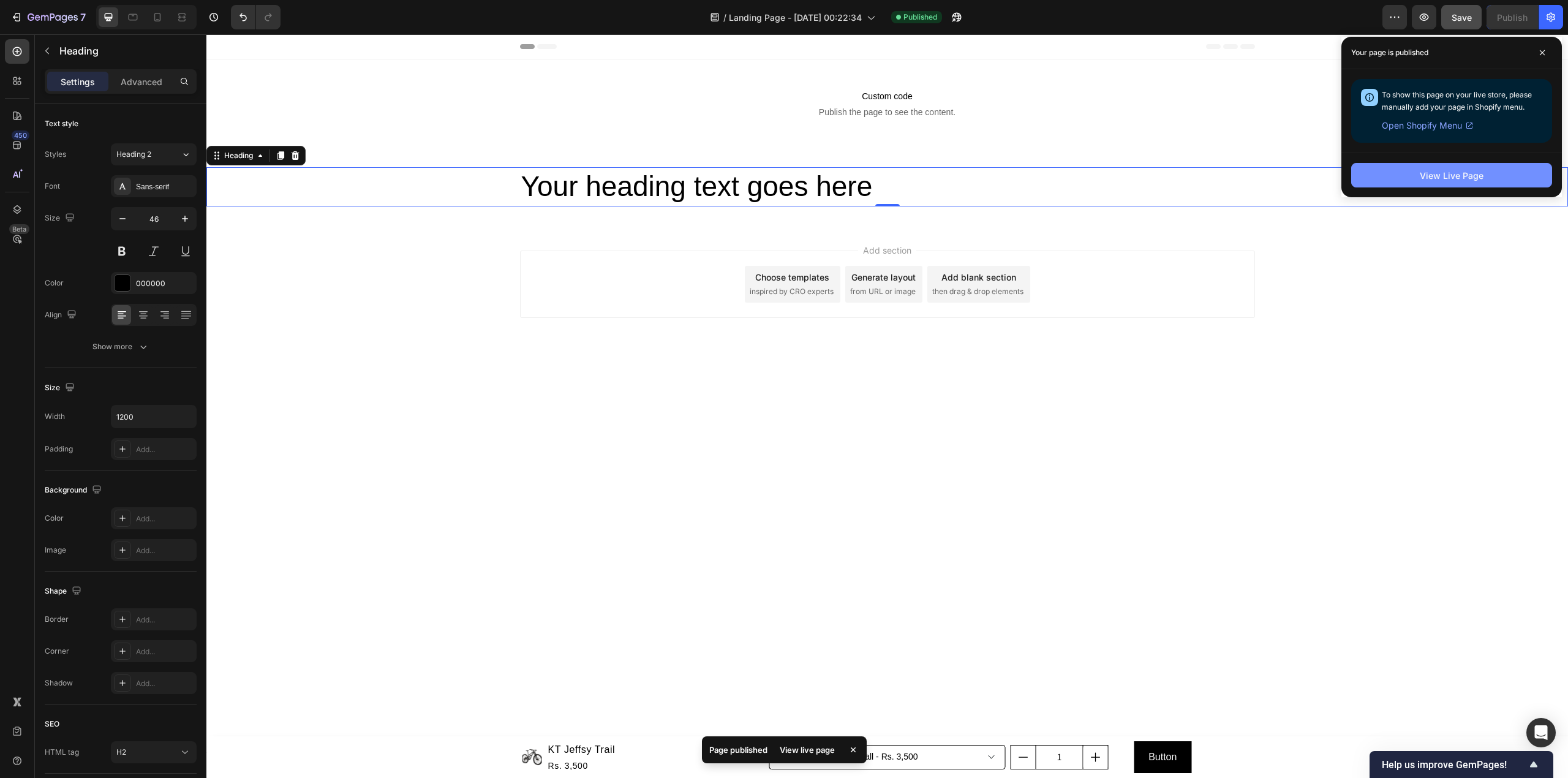
click at [1455, 175] on div "View Live Page" at bounding box center [1451, 176] width 64 height 13
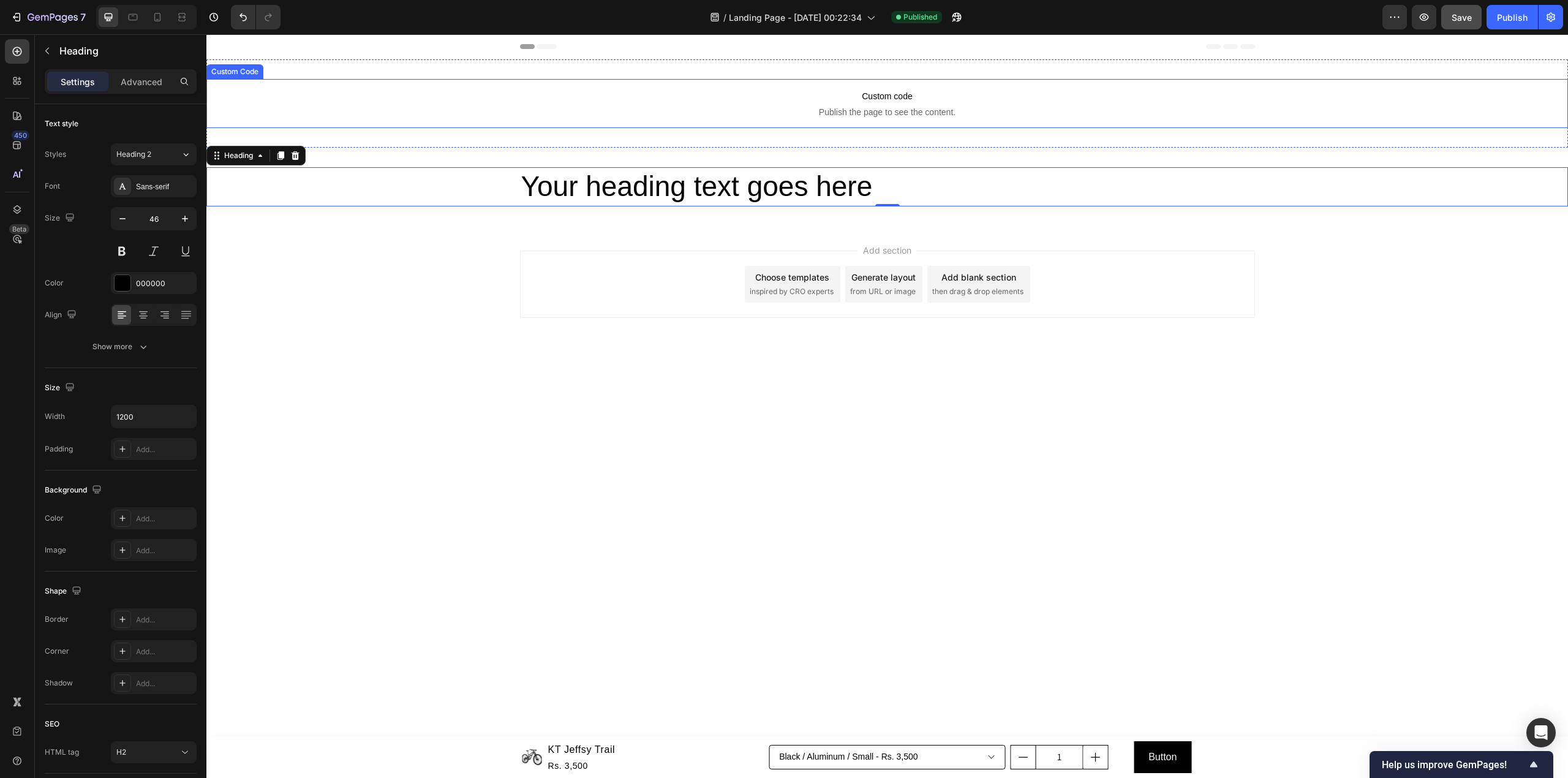
click at [863, 93] on span "Custom code" at bounding box center [887, 96] width 1362 height 15
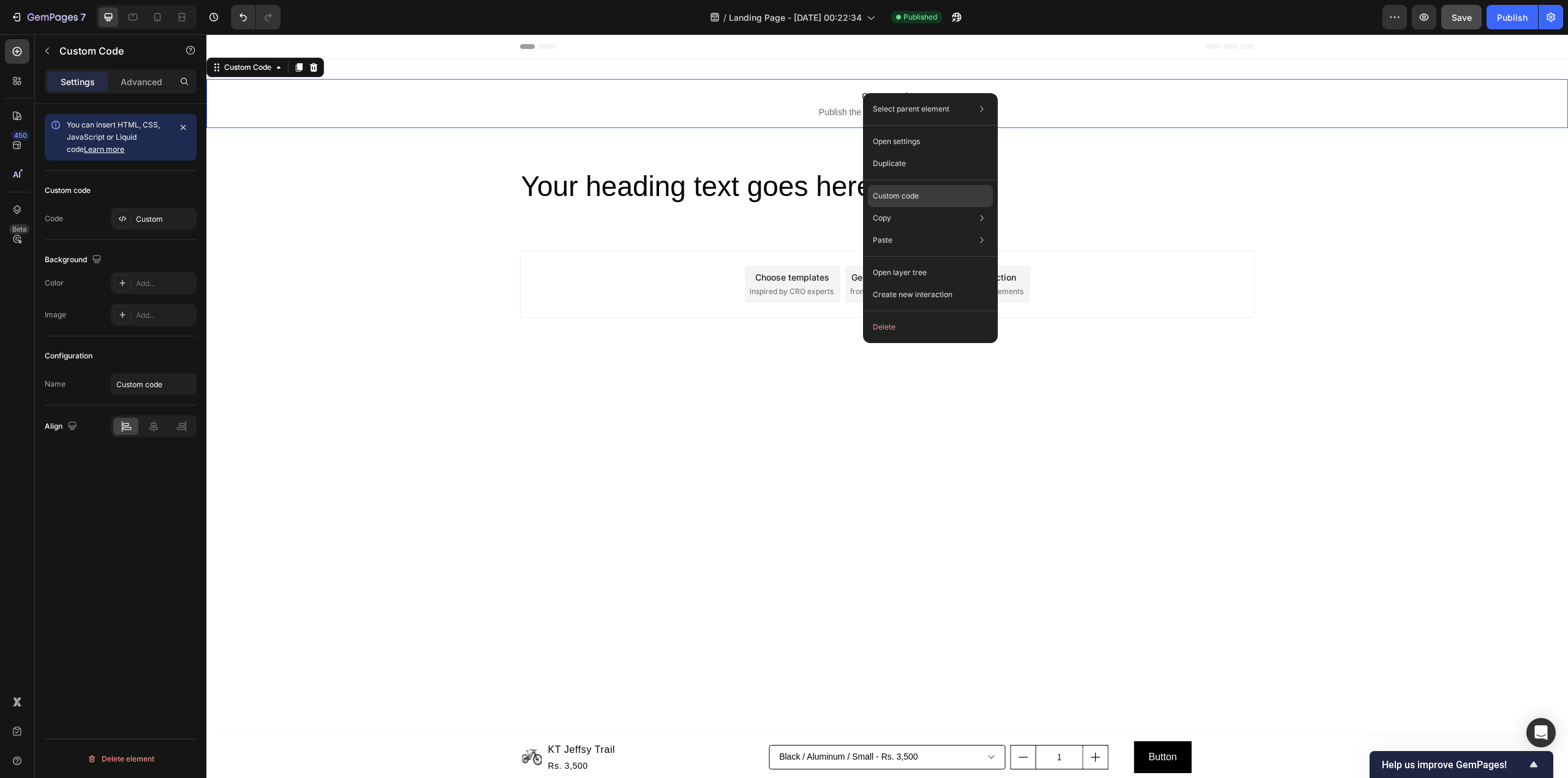
click at [934, 192] on div "Custom code" at bounding box center [930, 196] width 125 height 22
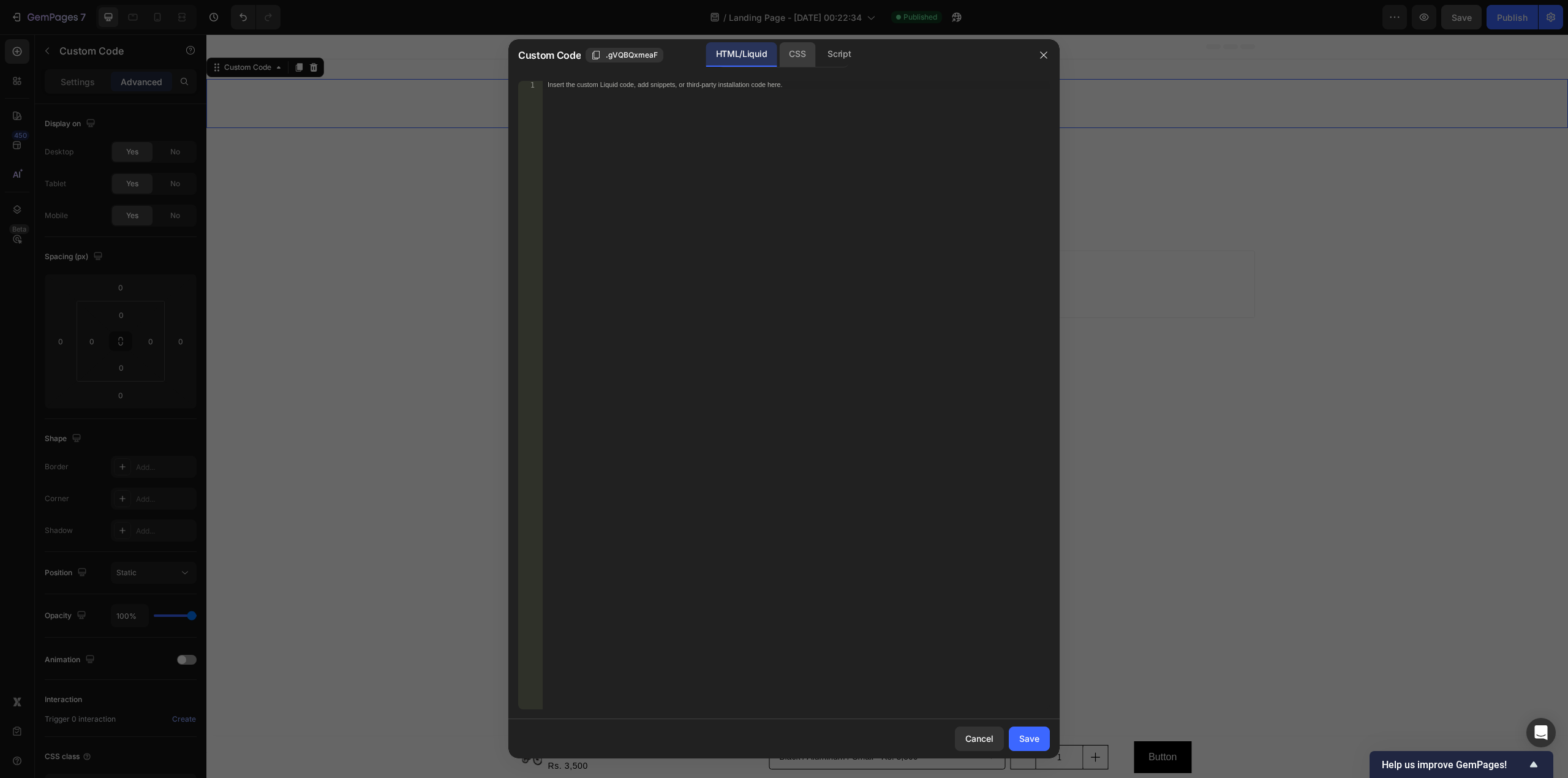
click at [793, 50] on div "CSS" at bounding box center [797, 54] width 36 height 24
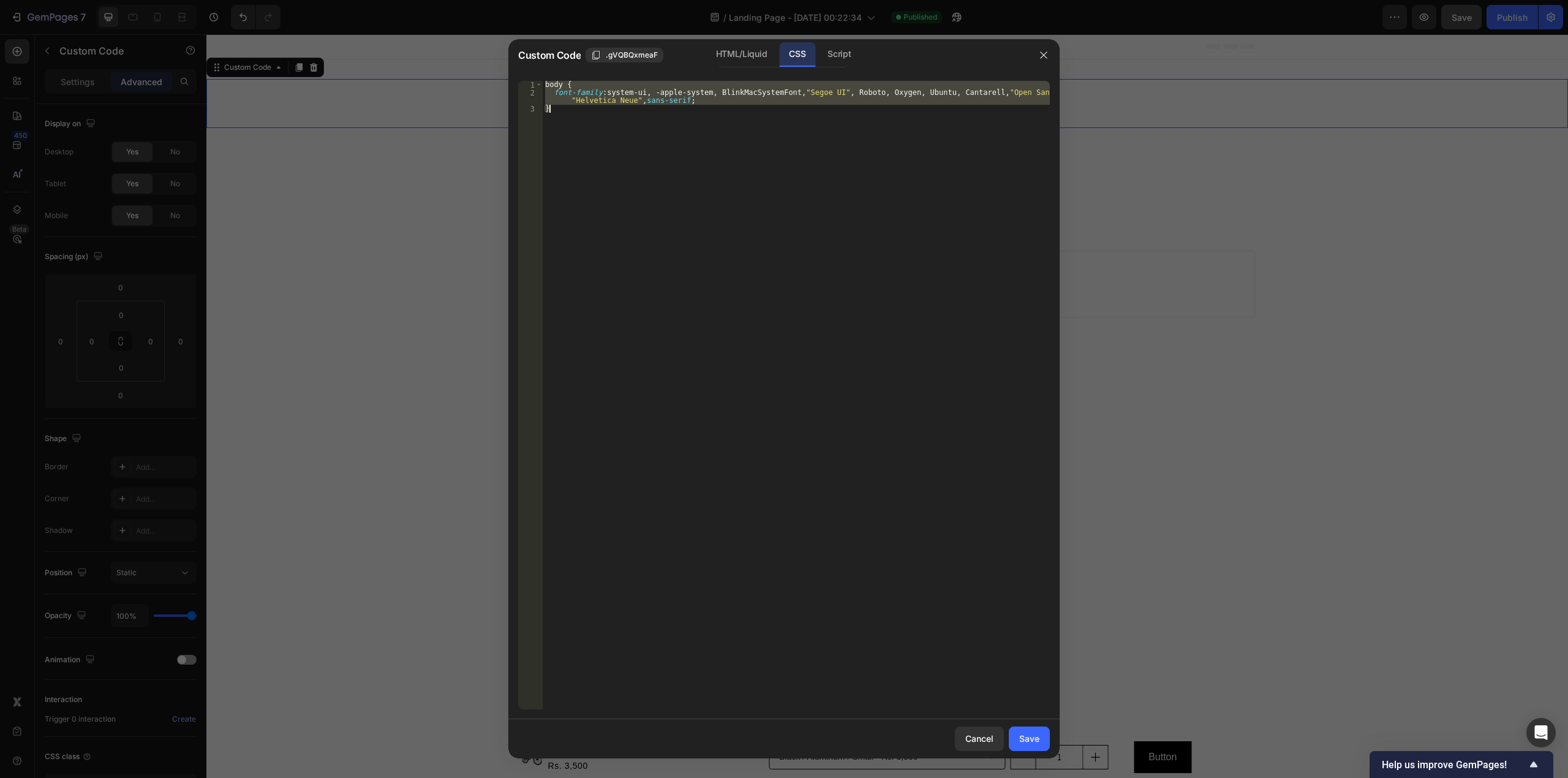
paste textarea
type textarea "}"
click at [1029, 743] on div "Save" at bounding box center [1029, 739] width 20 height 13
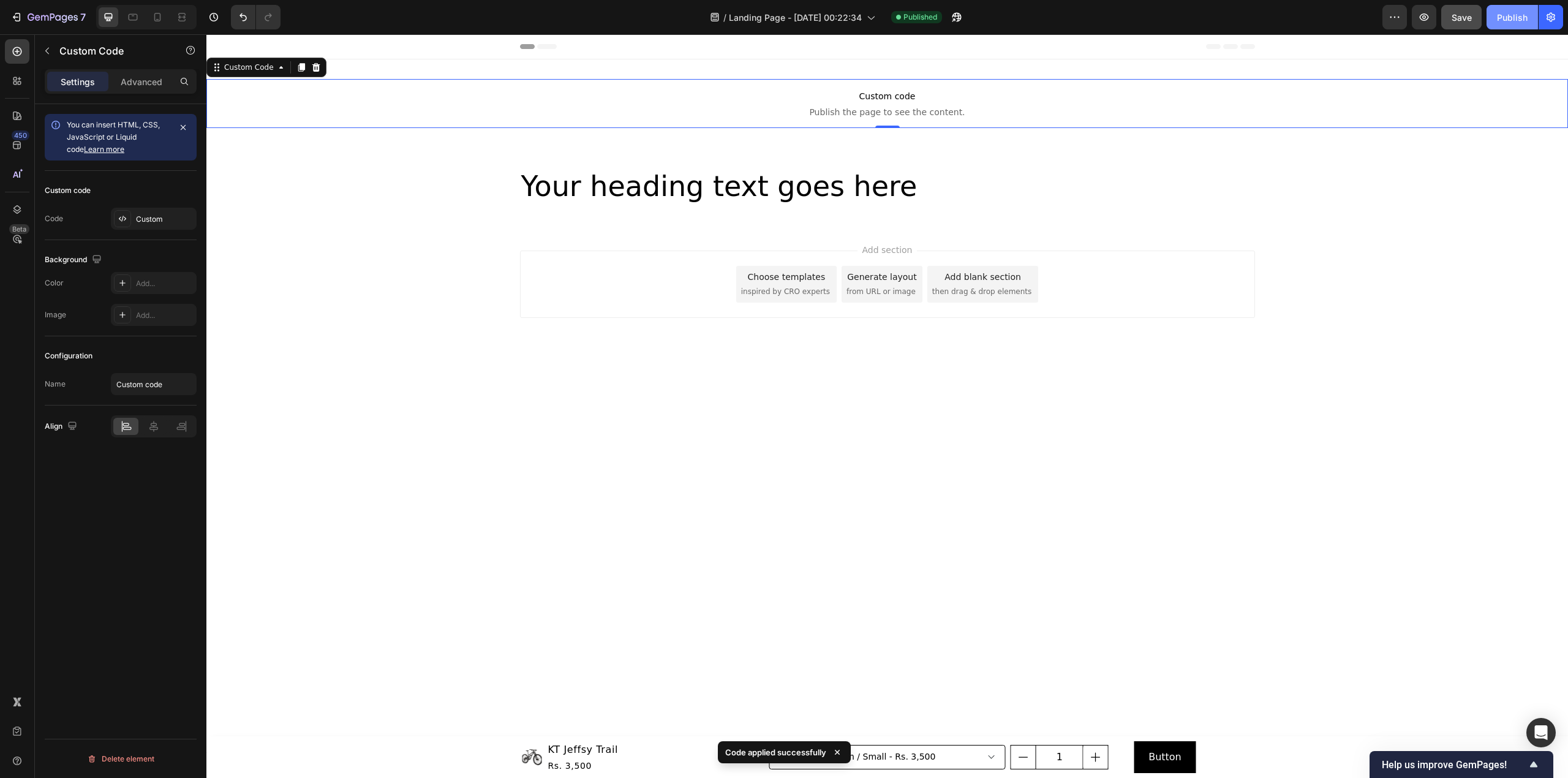
click at [1497, 13] on div "Publish" at bounding box center [1512, 17] width 31 height 13
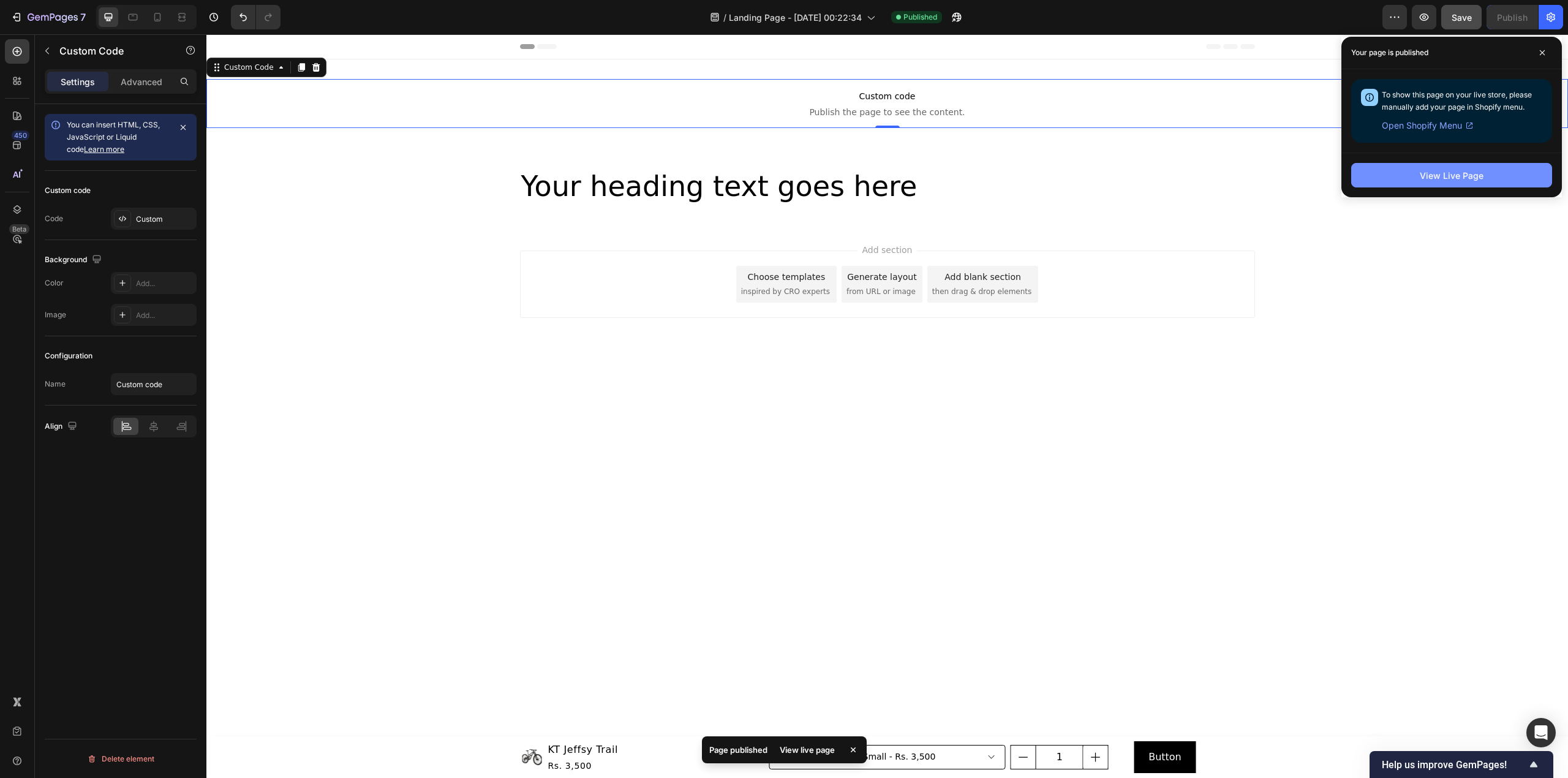
click at [1419, 174] on button "View Live Page" at bounding box center [1451, 175] width 201 height 24
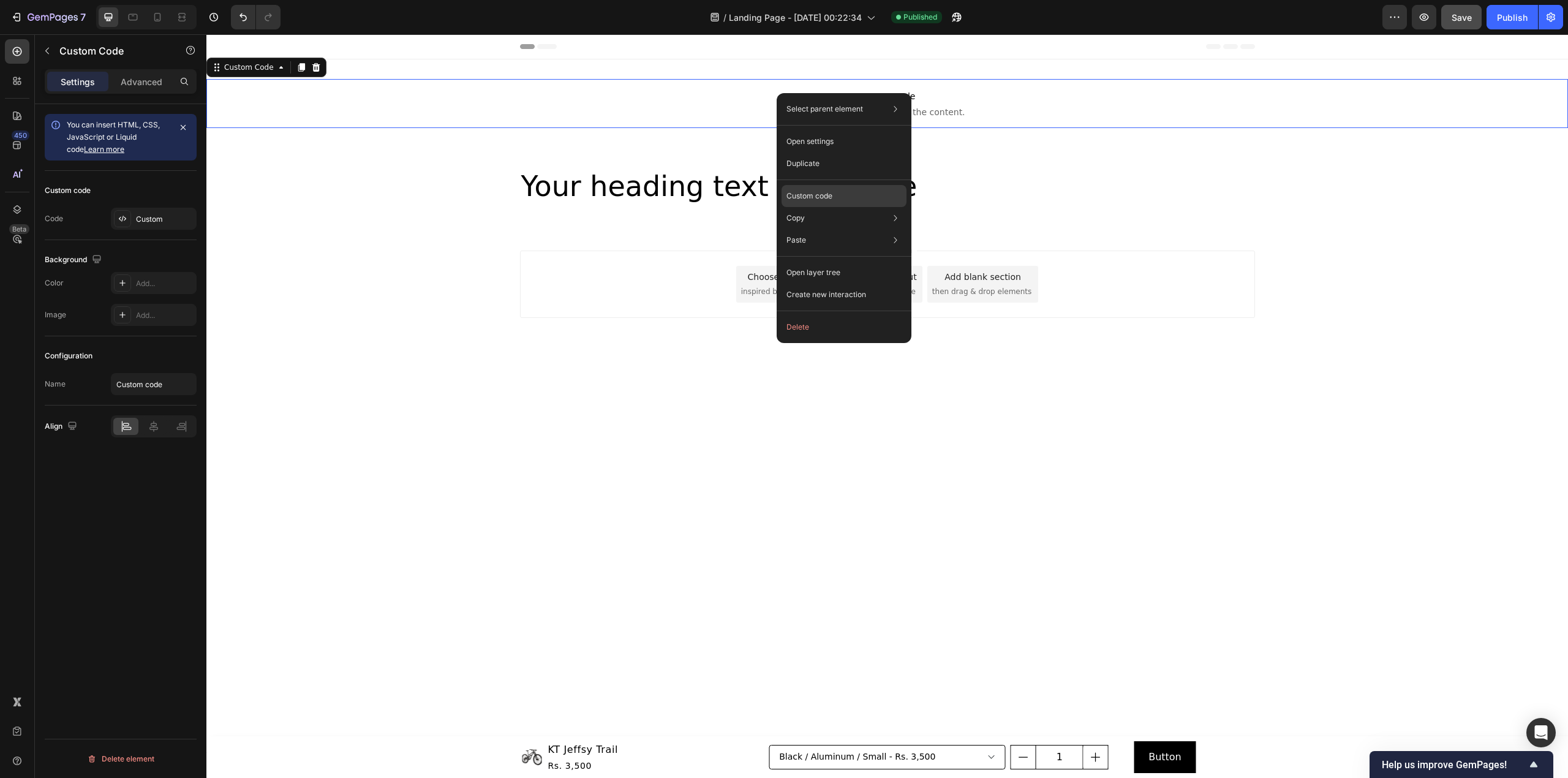
click at [868, 187] on div "Custom code" at bounding box center [844, 196] width 125 height 22
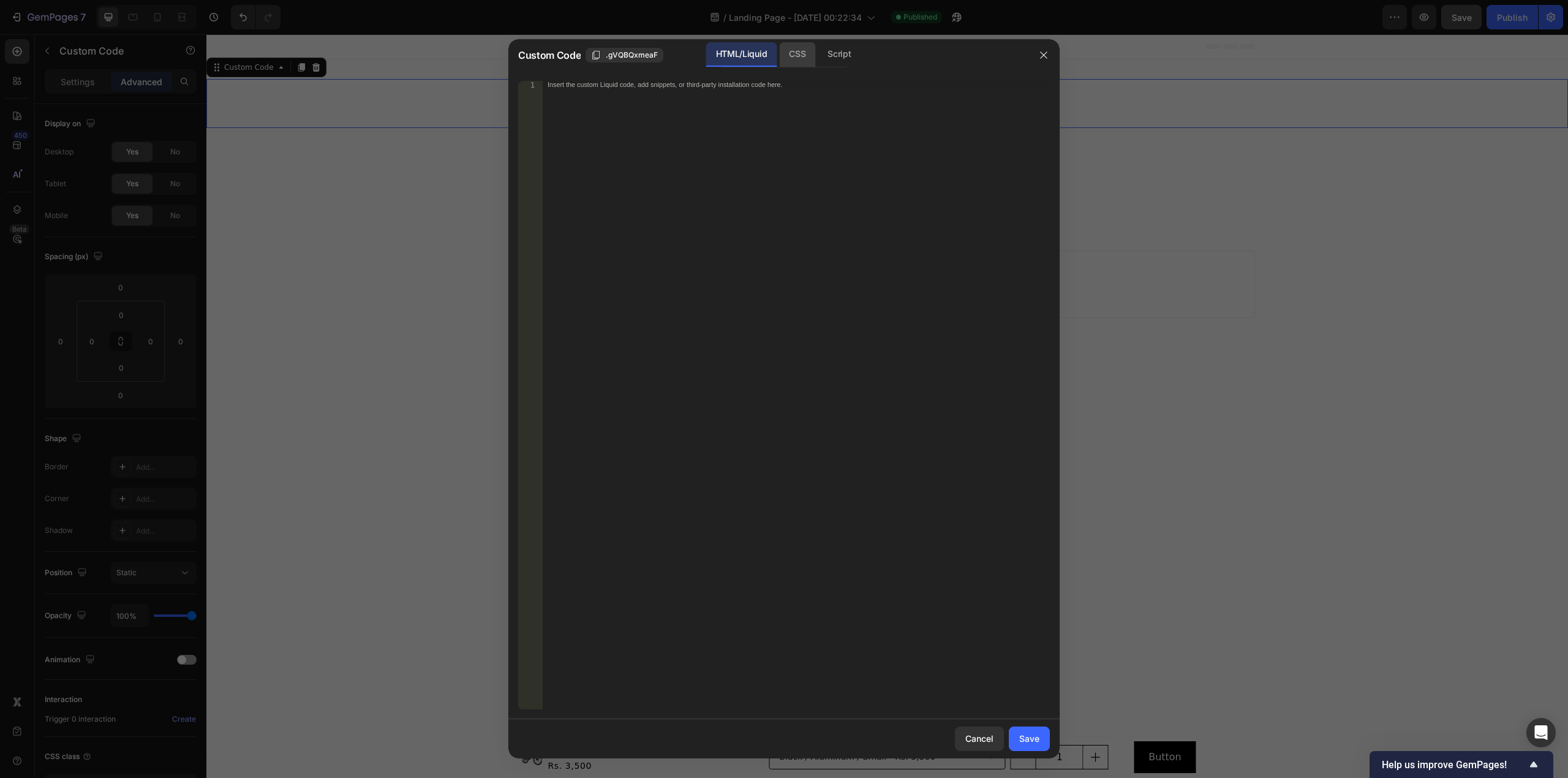
click at [795, 57] on div "CSS" at bounding box center [797, 54] width 36 height 24
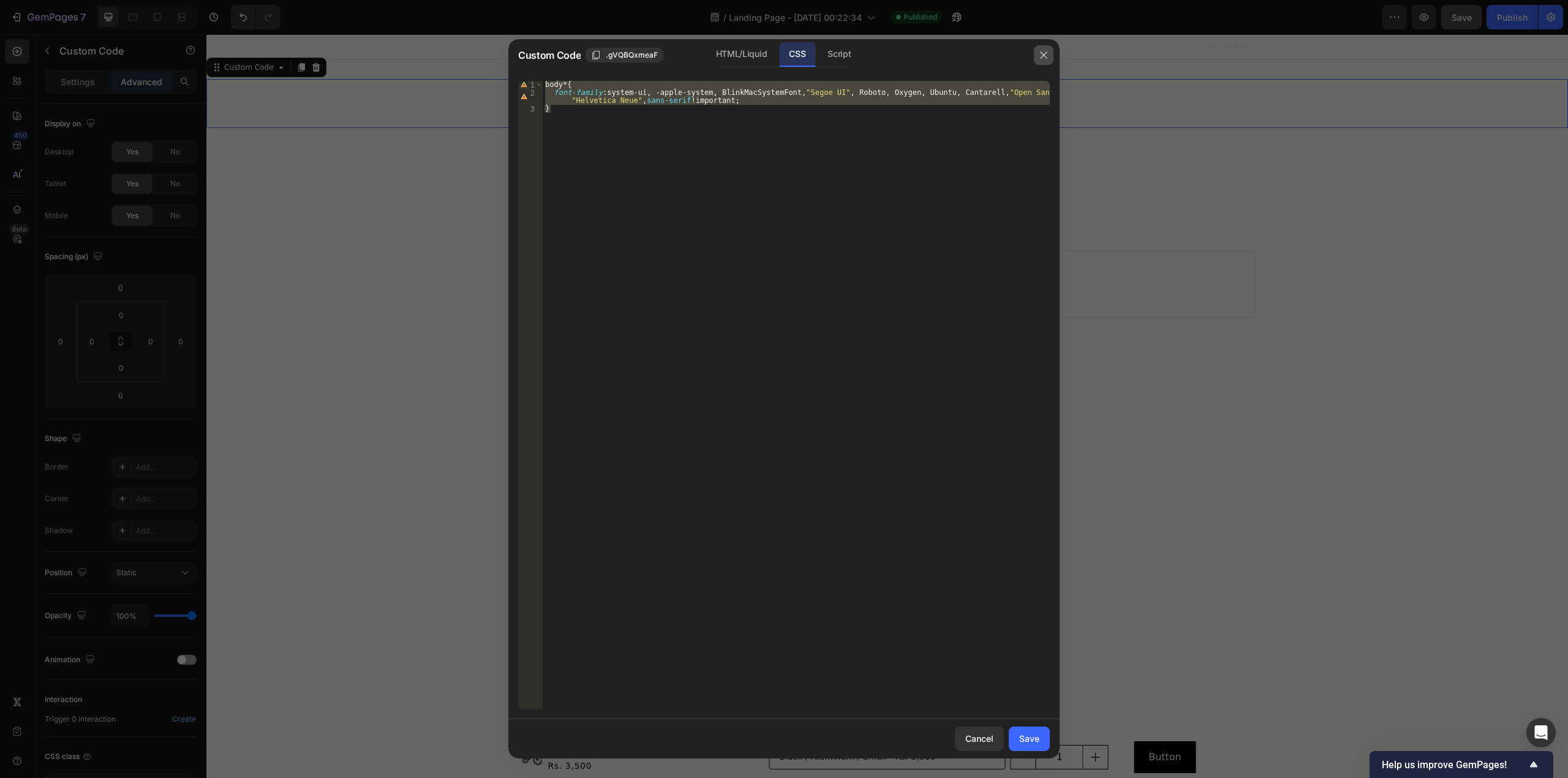
click at [1049, 58] on button "button" at bounding box center [1043, 55] width 20 height 20
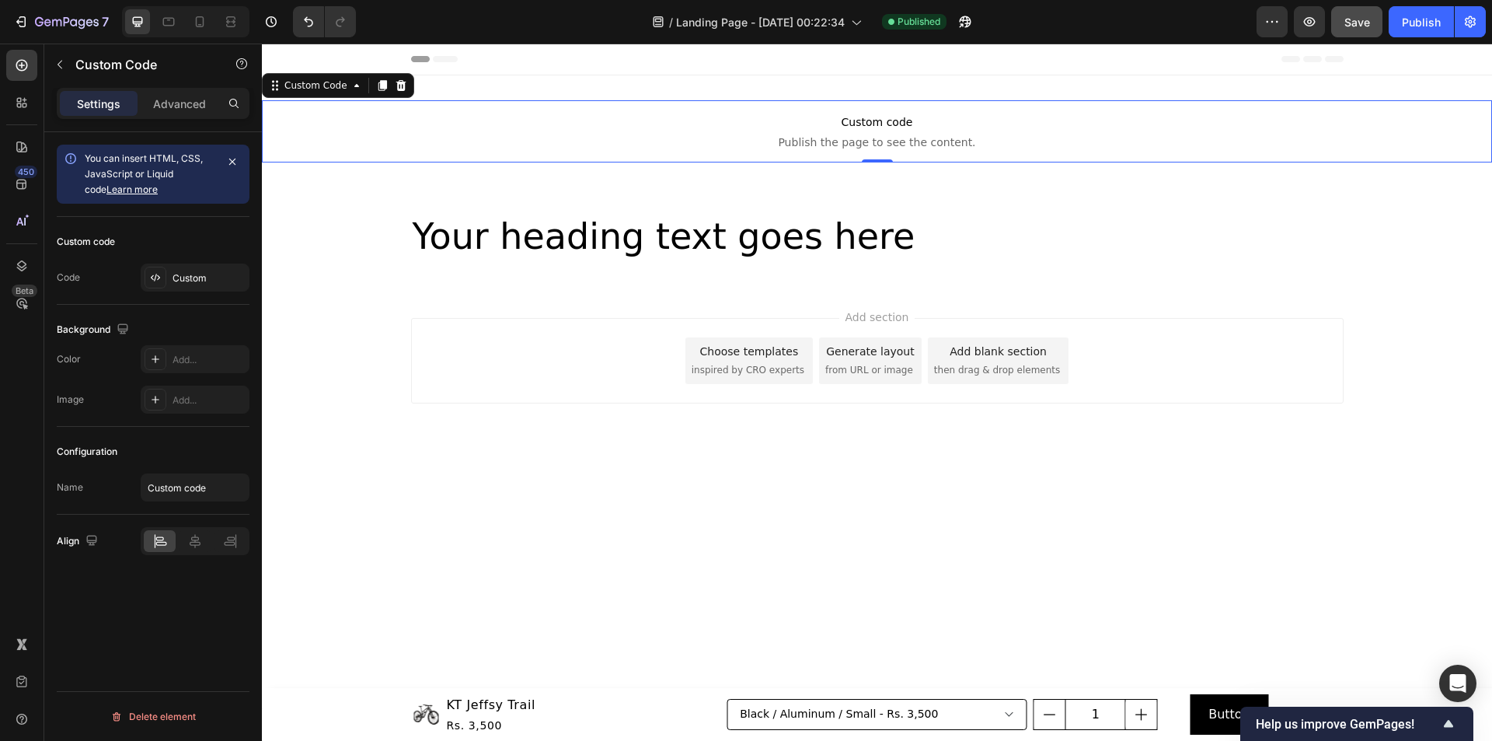
drag, startPoint x: 2243, startPoint y: 44, endPoint x: 1068, endPoint y: 129, distance: 1178.3
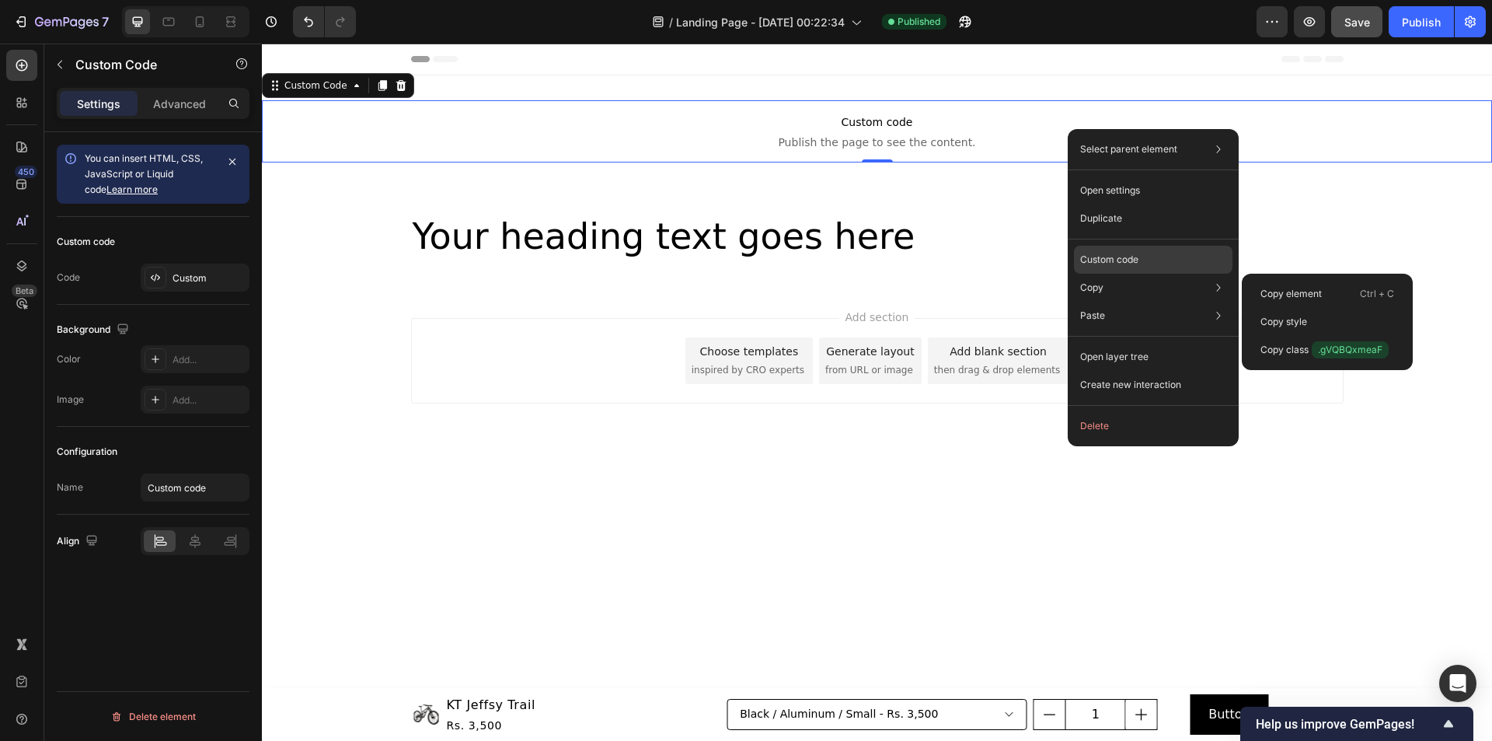
click at [1122, 256] on p "Custom code" at bounding box center [1109, 260] width 58 height 14
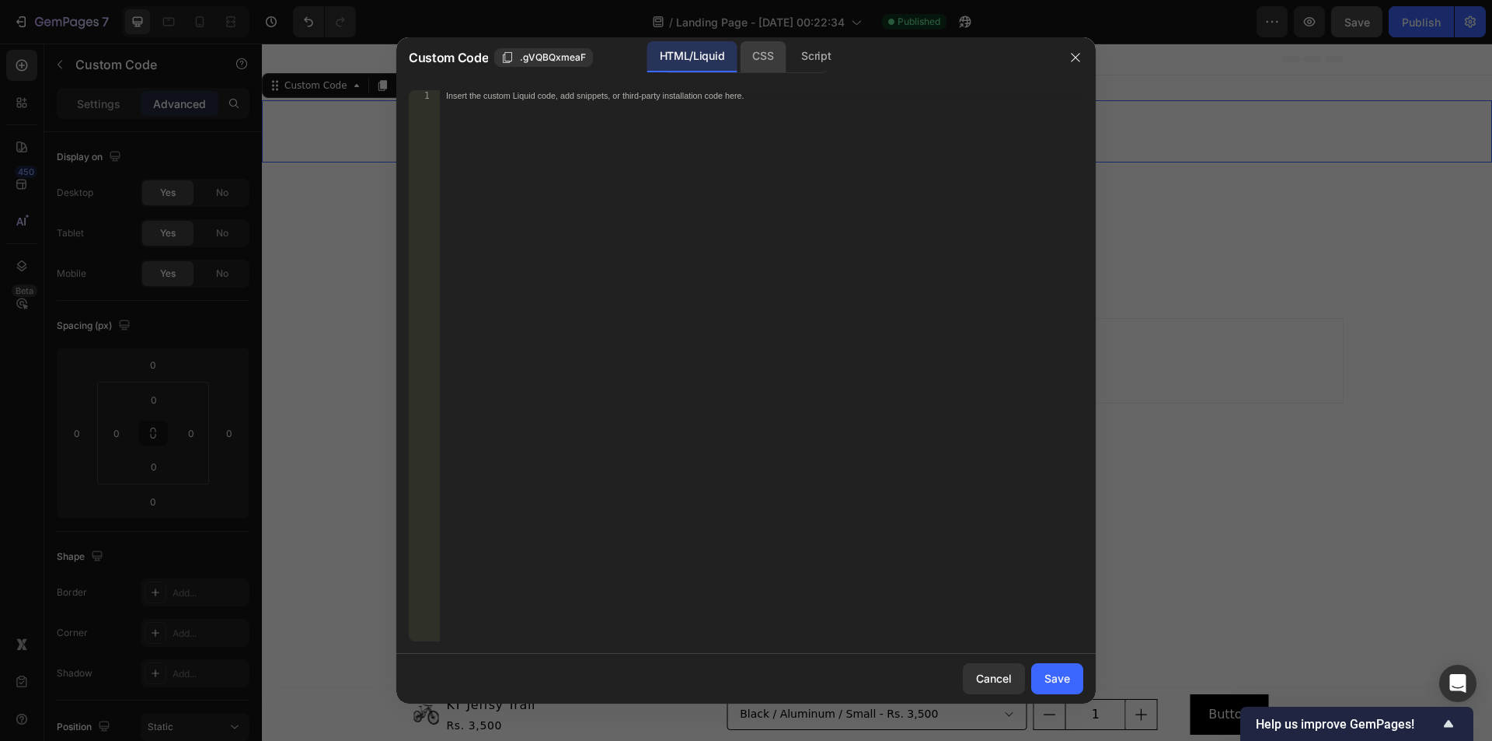
click at [767, 67] on div "CSS" at bounding box center [763, 56] width 46 height 31
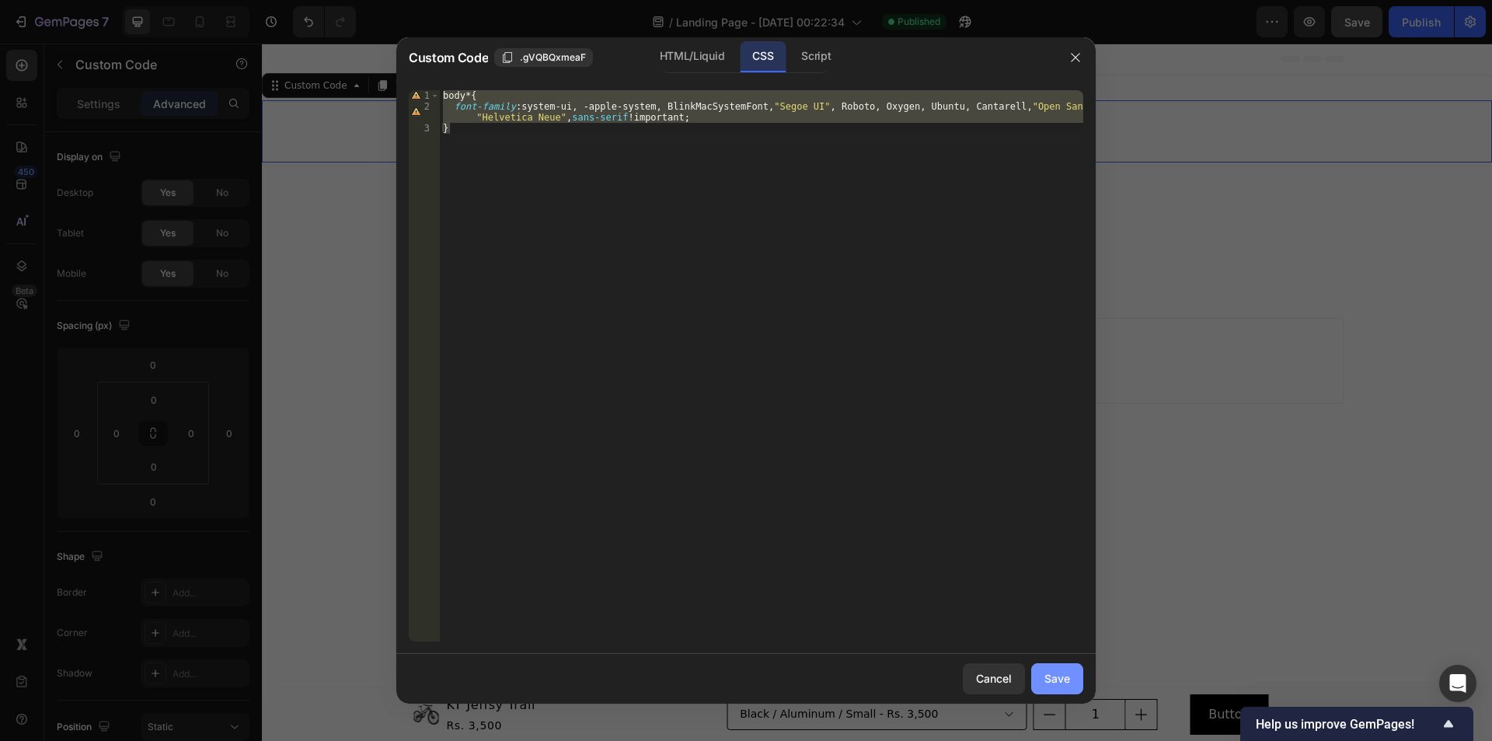
click at [1051, 672] on div "Save" at bounding box center [1058, 678] width 26 height 16
